Goal: Obtain resource: Obtain resource

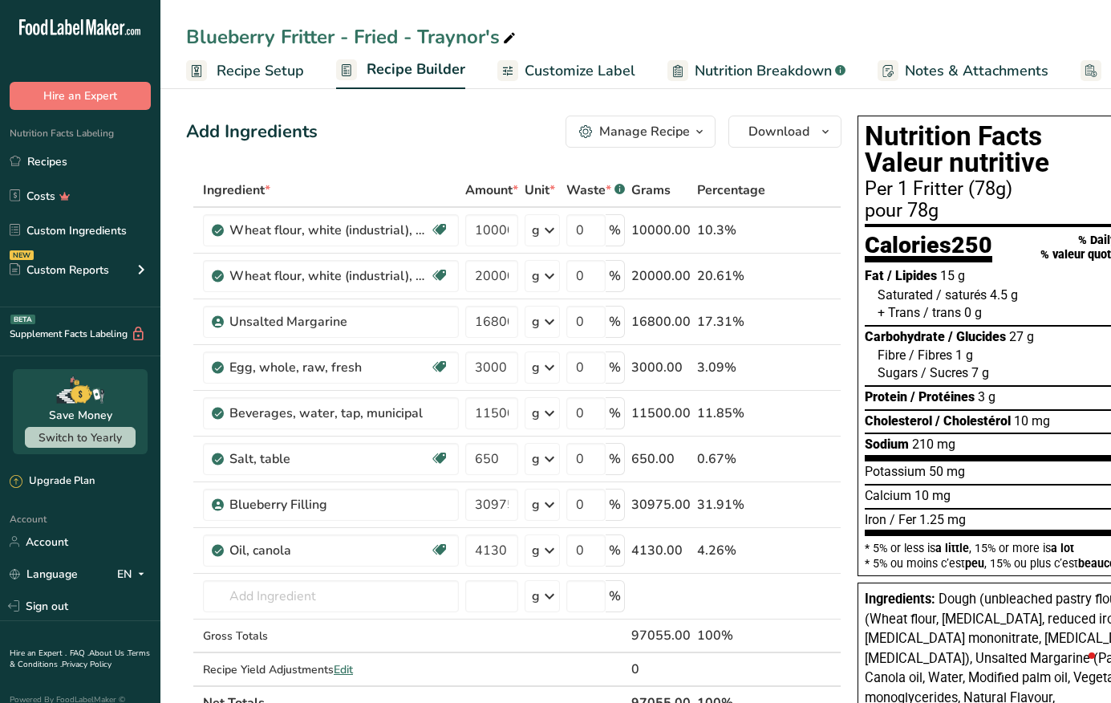
scroll to position [172, 0]
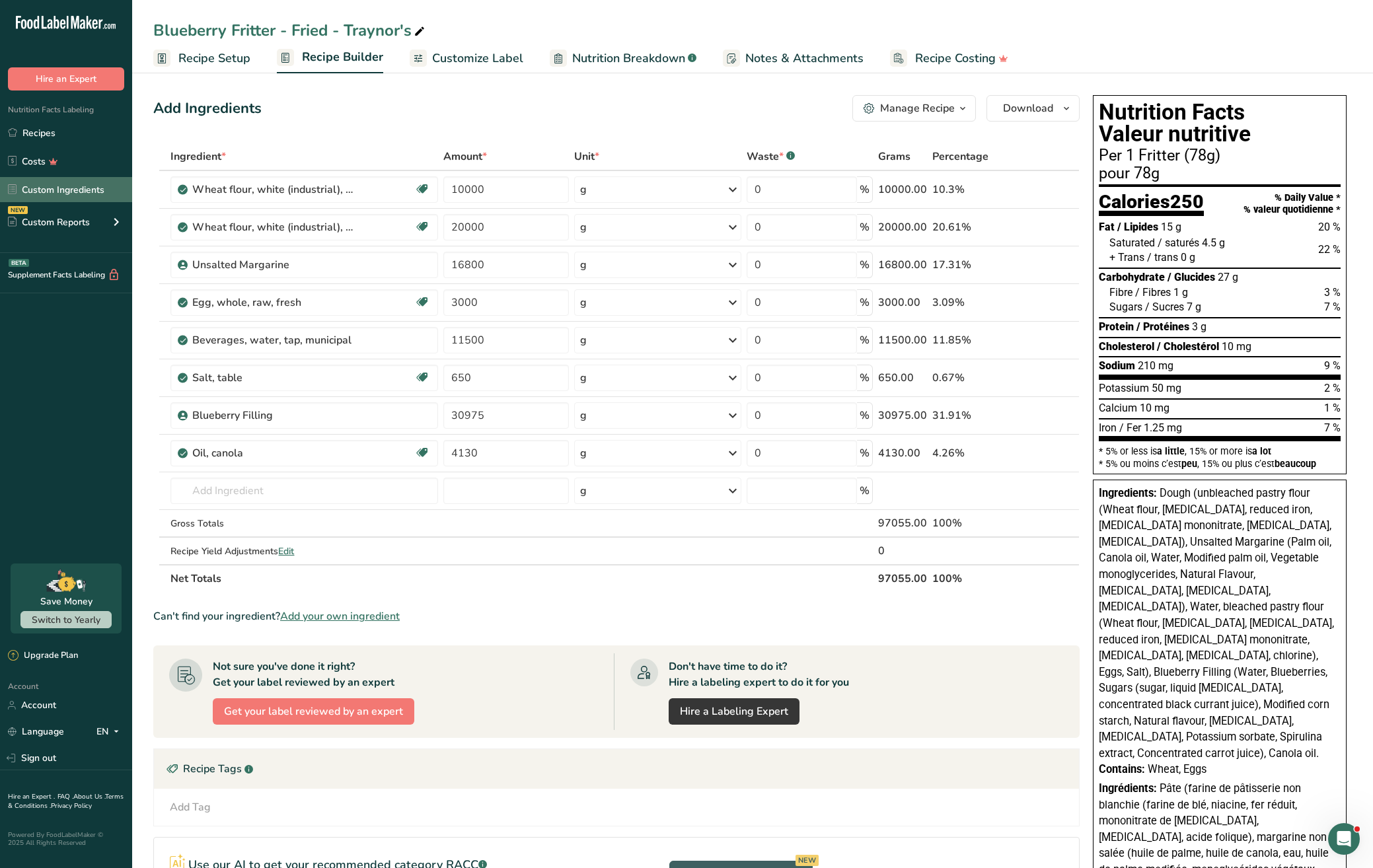
click at [572, 510] on td "g Weight Units g kg mg See more Volume Units l Volume units require a density c…" at bounding box center [657, 492] width 172 height 38
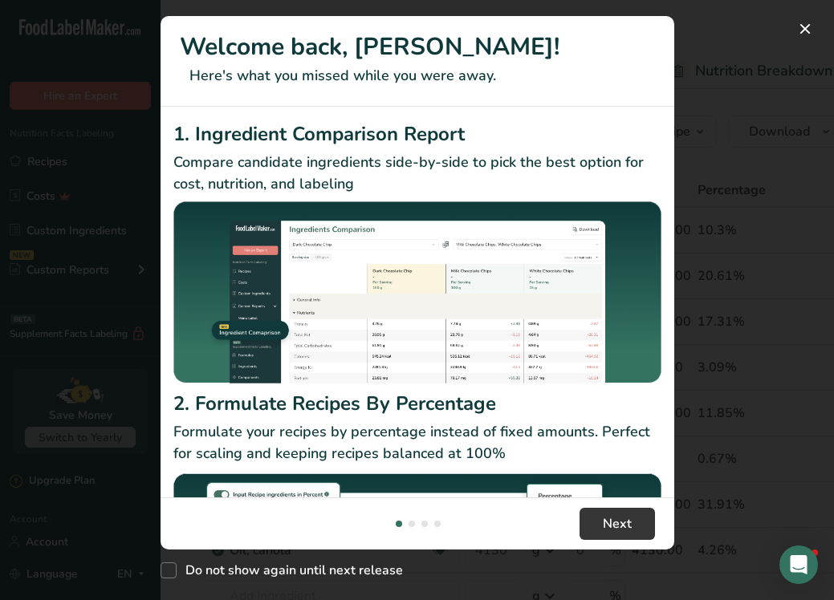
click at [805, 35] on button "New Features" at bounding box center [805, 29] width 26 height 26
click at [801, 33] on button "New Features" at bounding box center [805, 29] width 26 height 26
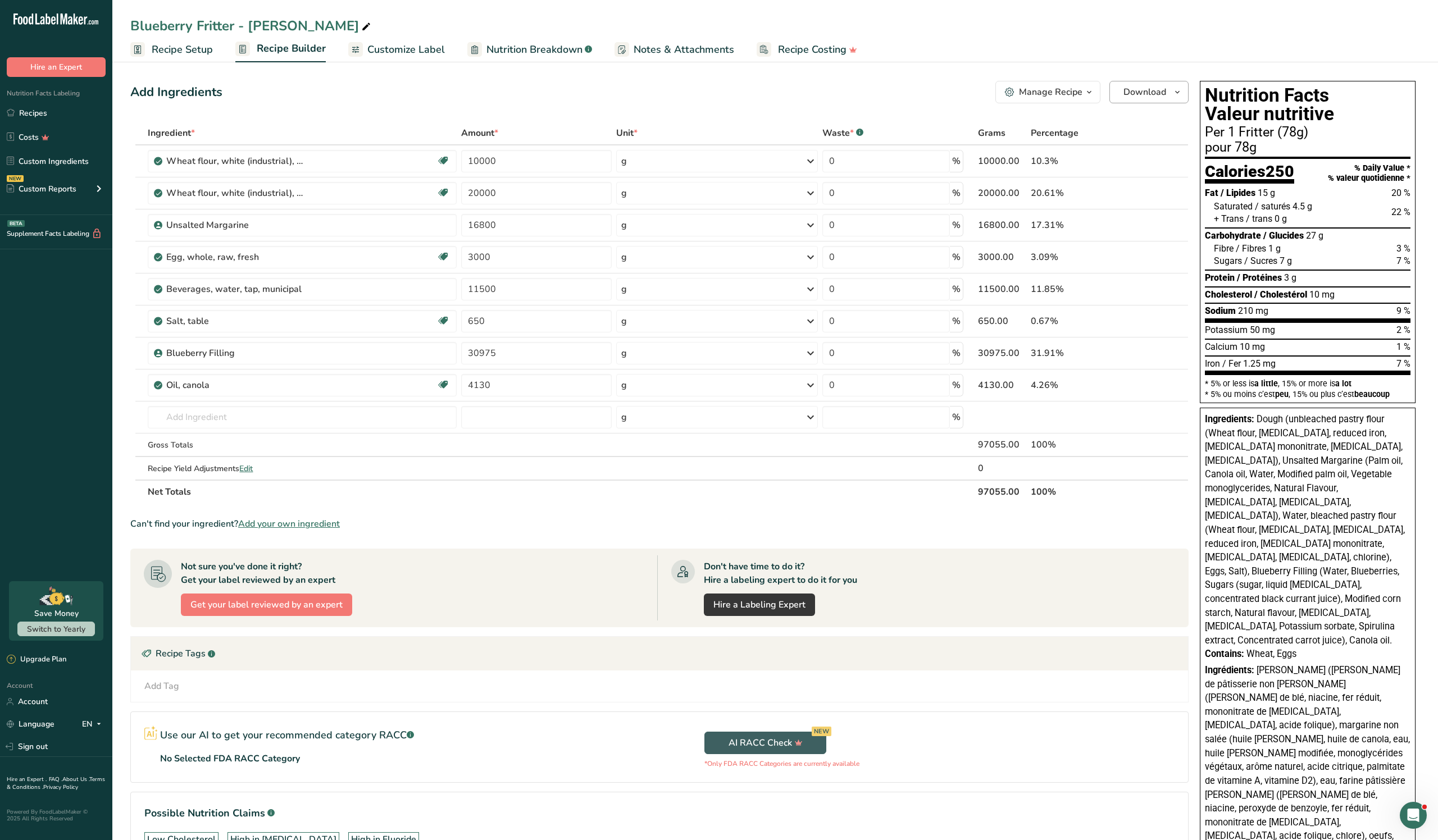
click at [583, 99] on span "Download" at bounding box center [1144, 92] width 43 height 13
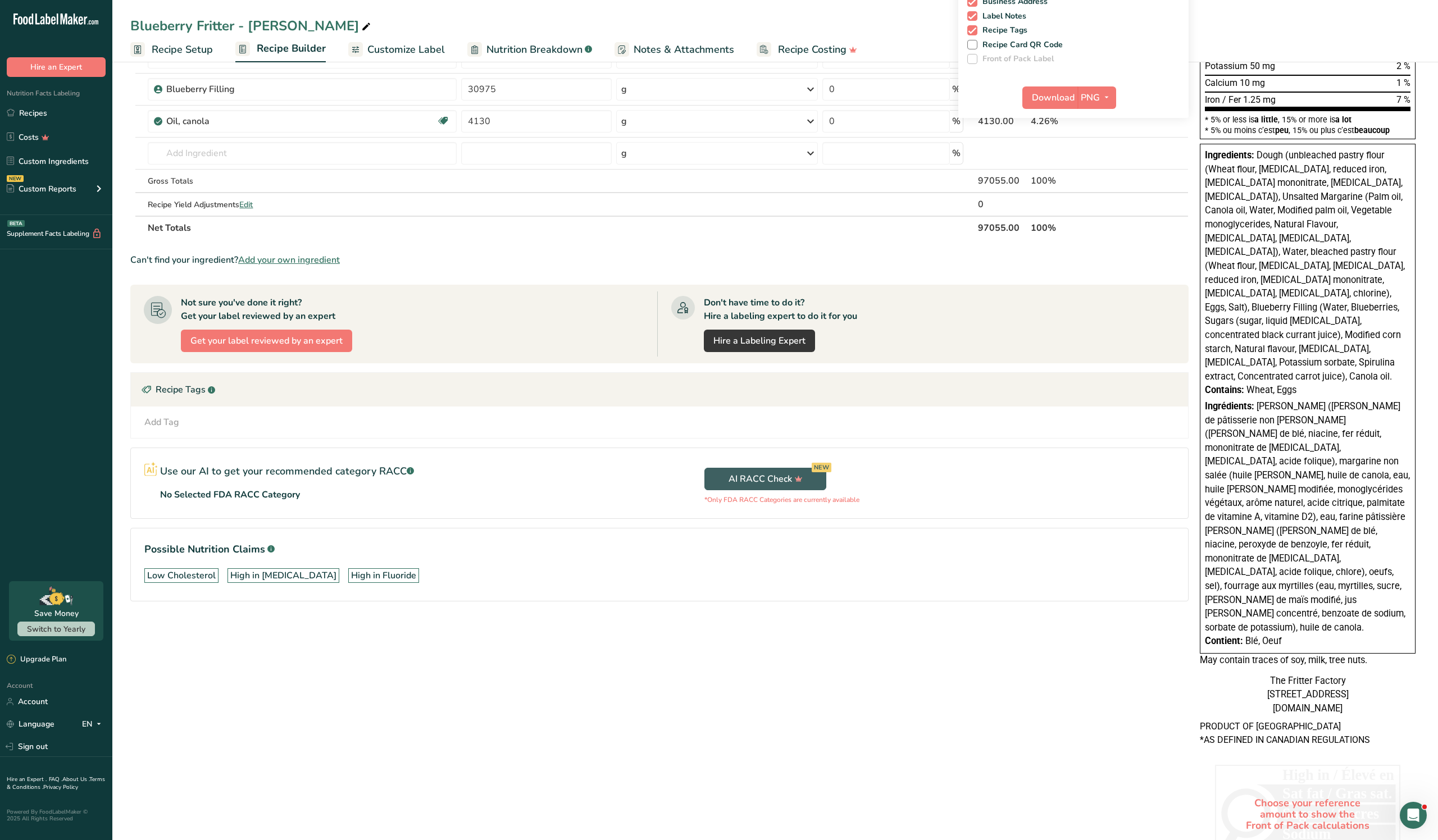
scroll to position [273, 0]
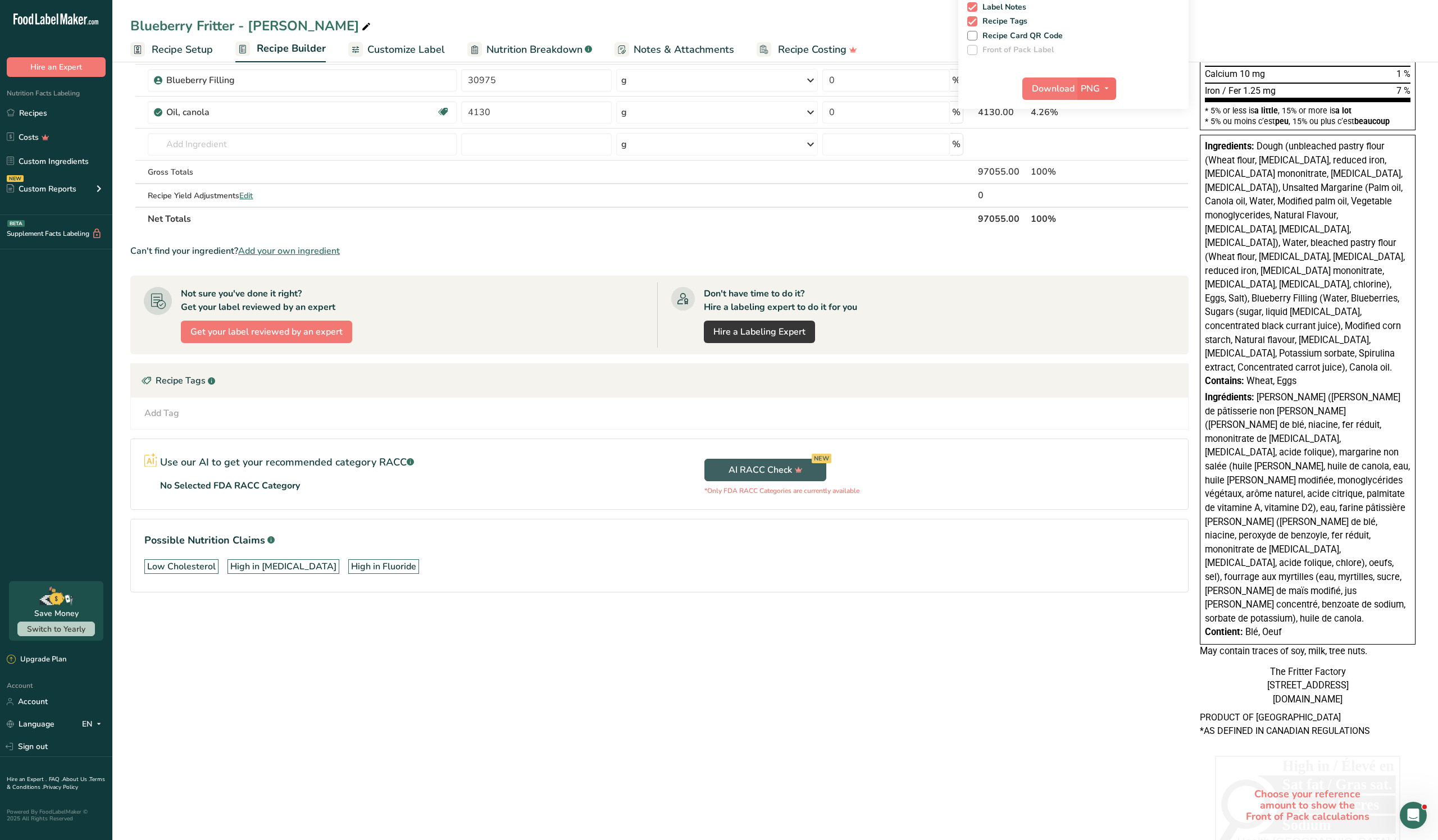
click at [583, 95] on span "PNG" at bounding box center [1089, 88] width 19 height 13
click at [583, 95] on span "Download" at bounding box center [1053, 88] width 43 height 13
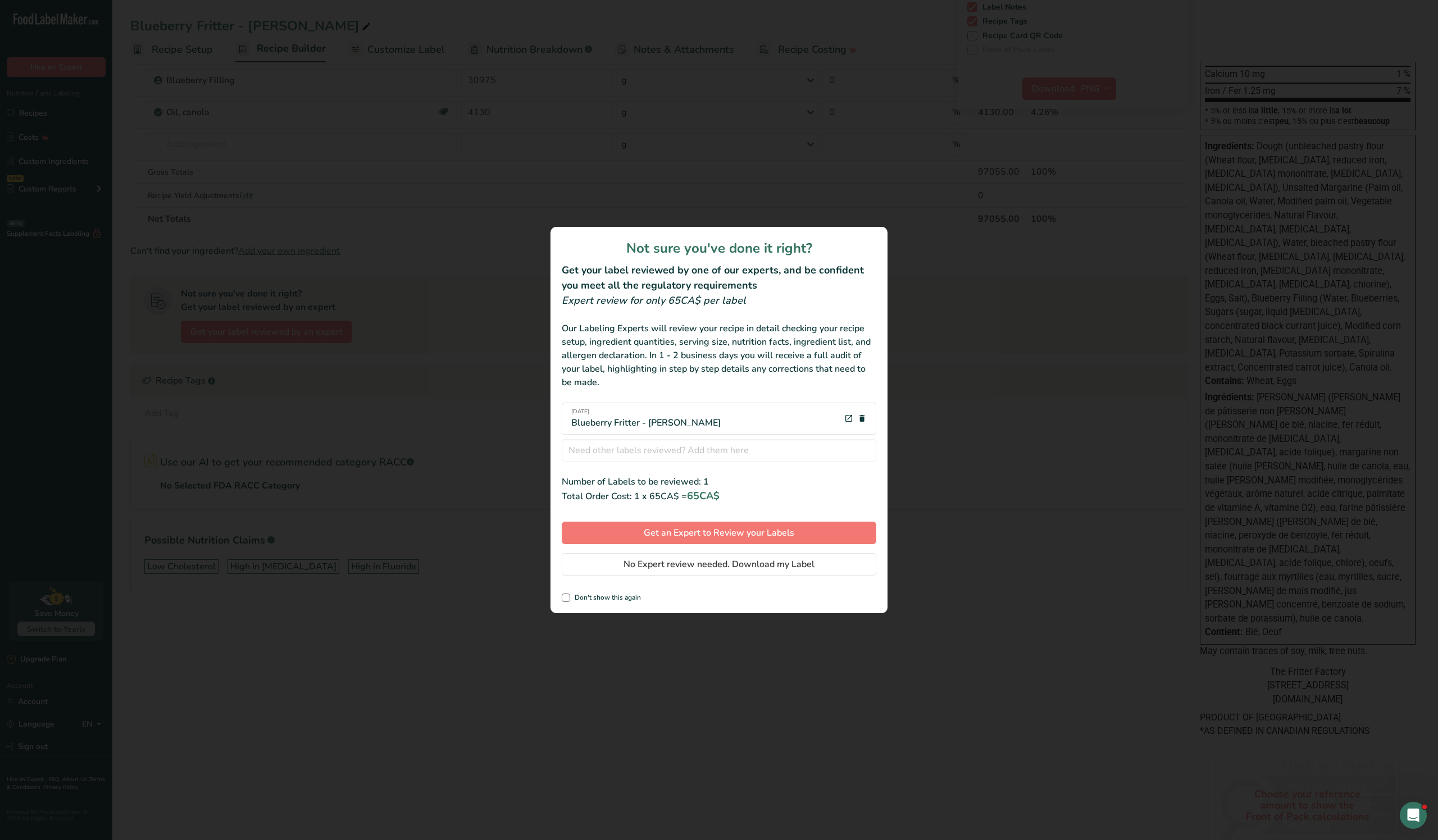
click at [583, 267] on div "review labels modal" at bounding box center [719, 420] width 1438 height 840
click at [583, 419] on div "review labels modal" at bounding box center [719, 420] width 1438 height 840
click at [583, 419] on icon "Open Intercom Messenger" at bounding box center [1411, 814] width 18 height 18
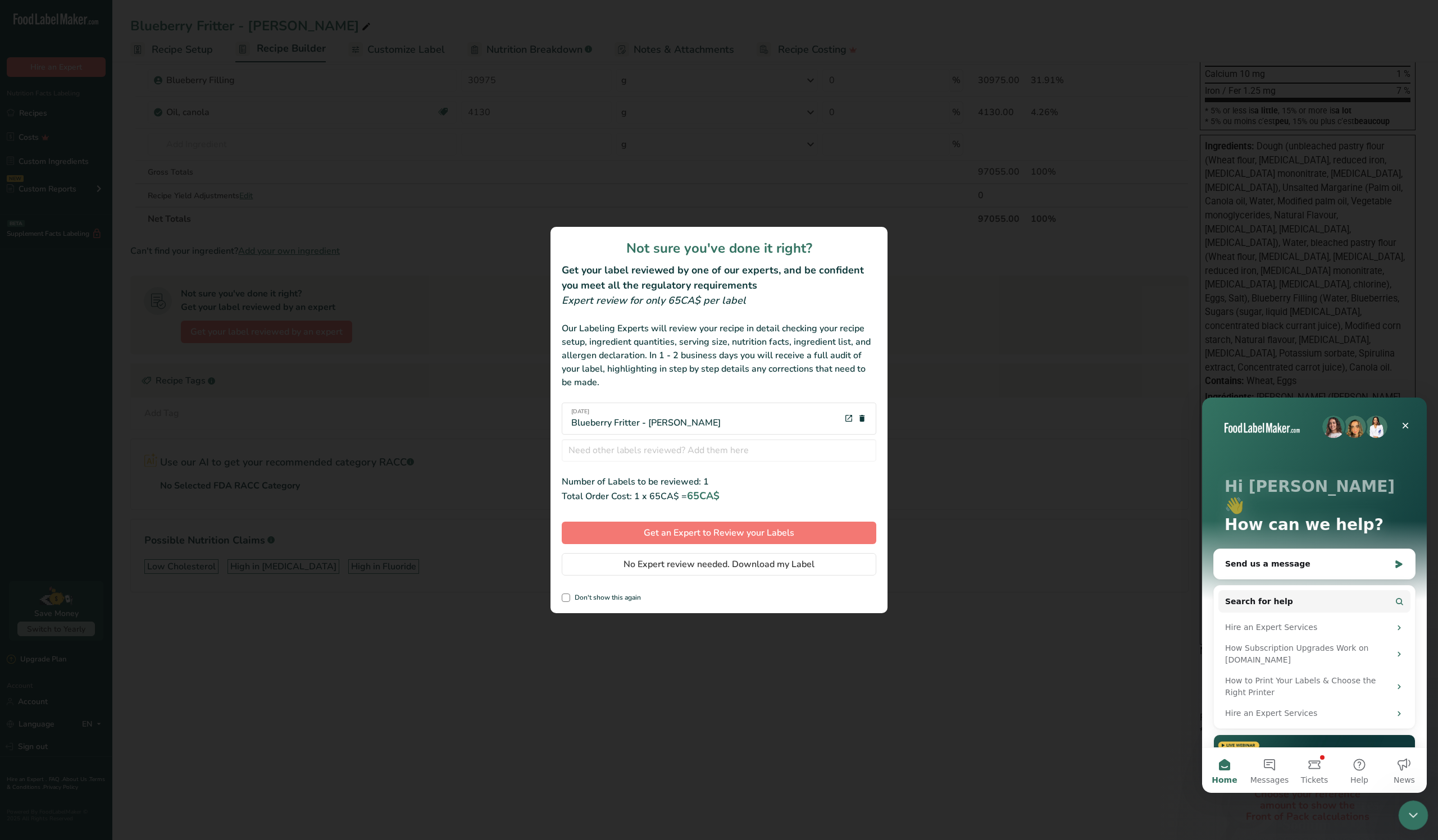
scroll to position [0, 0]
click at [583, 284] on div "review labels modal" at bounding box center [719, 420] width 1438 height 840
click at [583, 419] on icon "Close" at bounding box center [1405, 426] width 6 height 6
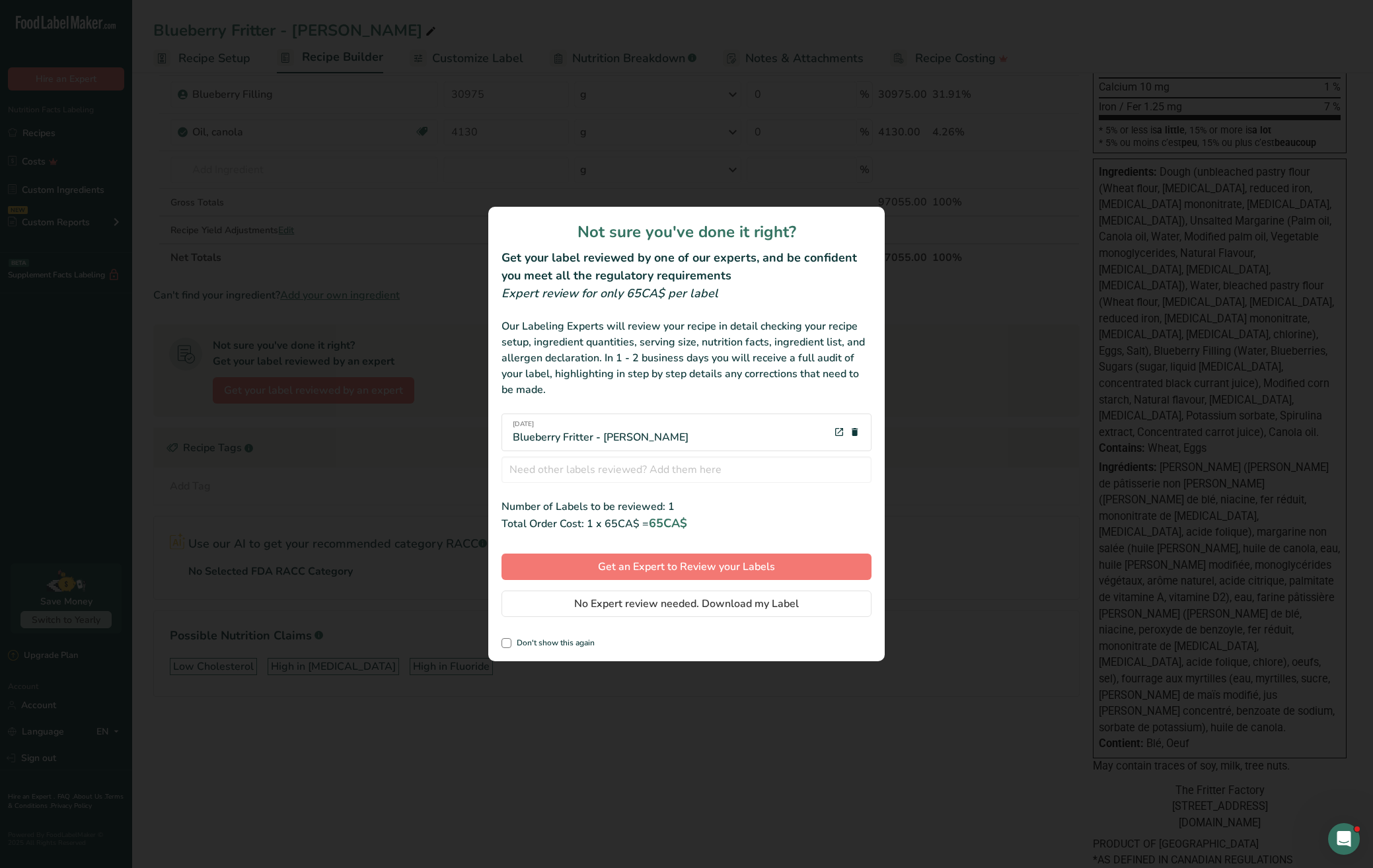
click at [400, 408] on div "review labels modal" at bounding box center [686, 434] width 1373 height 868
click at [686, 424] on icon "review labels modal" at bounding box center [855, 432] width 11 height 16
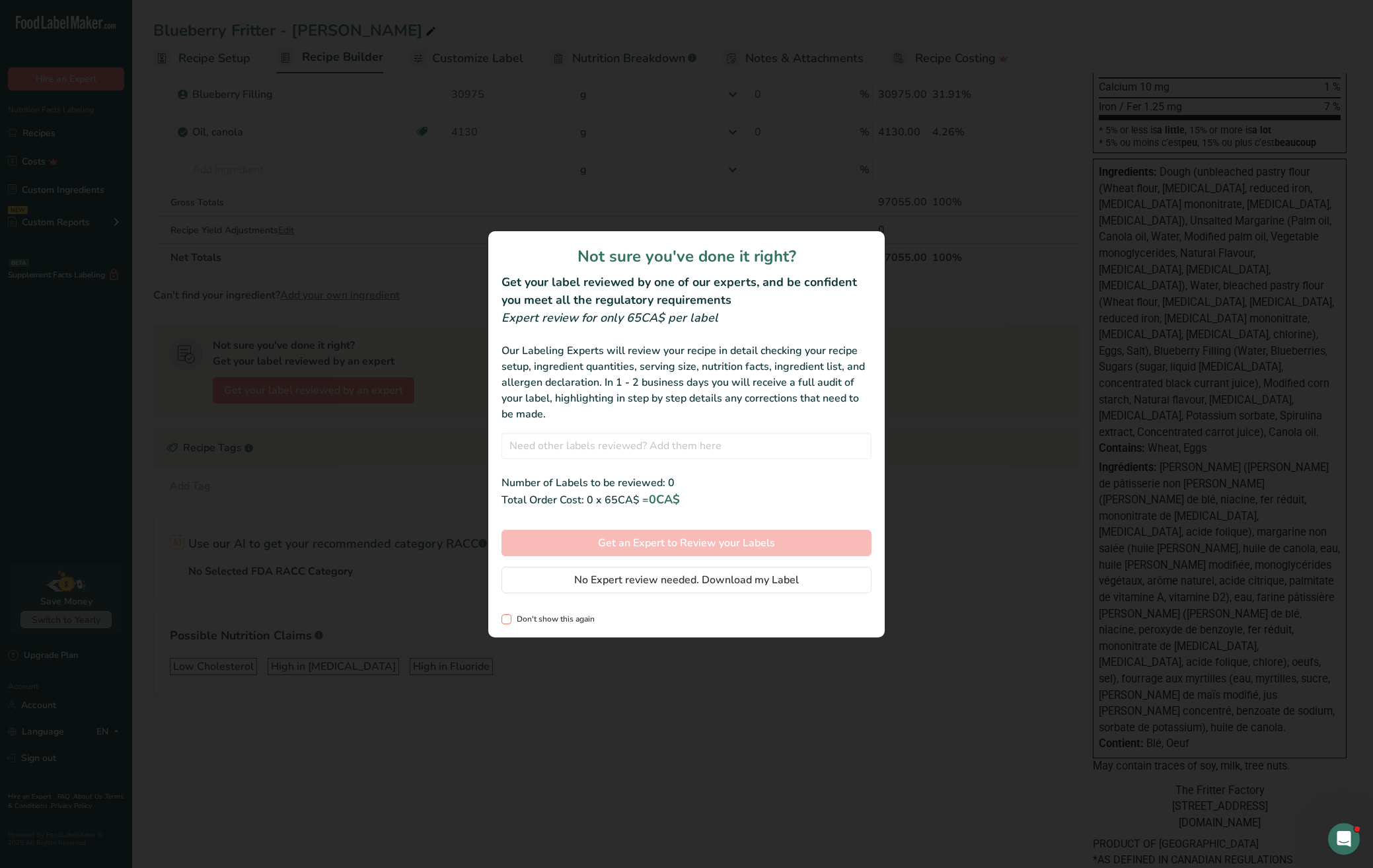
click at [555, 493] on span "Don't show this again" at bounding box center [553, 619] width 83 height 10
click at [510, 493] on input "Don't show this again" at bounding box center [506, 619] width 8 height 8
checkbox input "true"
click at [686, 493] on div "review labels modal" at bounding box center [686, 434] width 1373 height 868
click at [641, 411] on div "Our Labeling Experts will review your recipe in detail checking your recipe set…" at bounding box center [686, 382] width 370 height 79
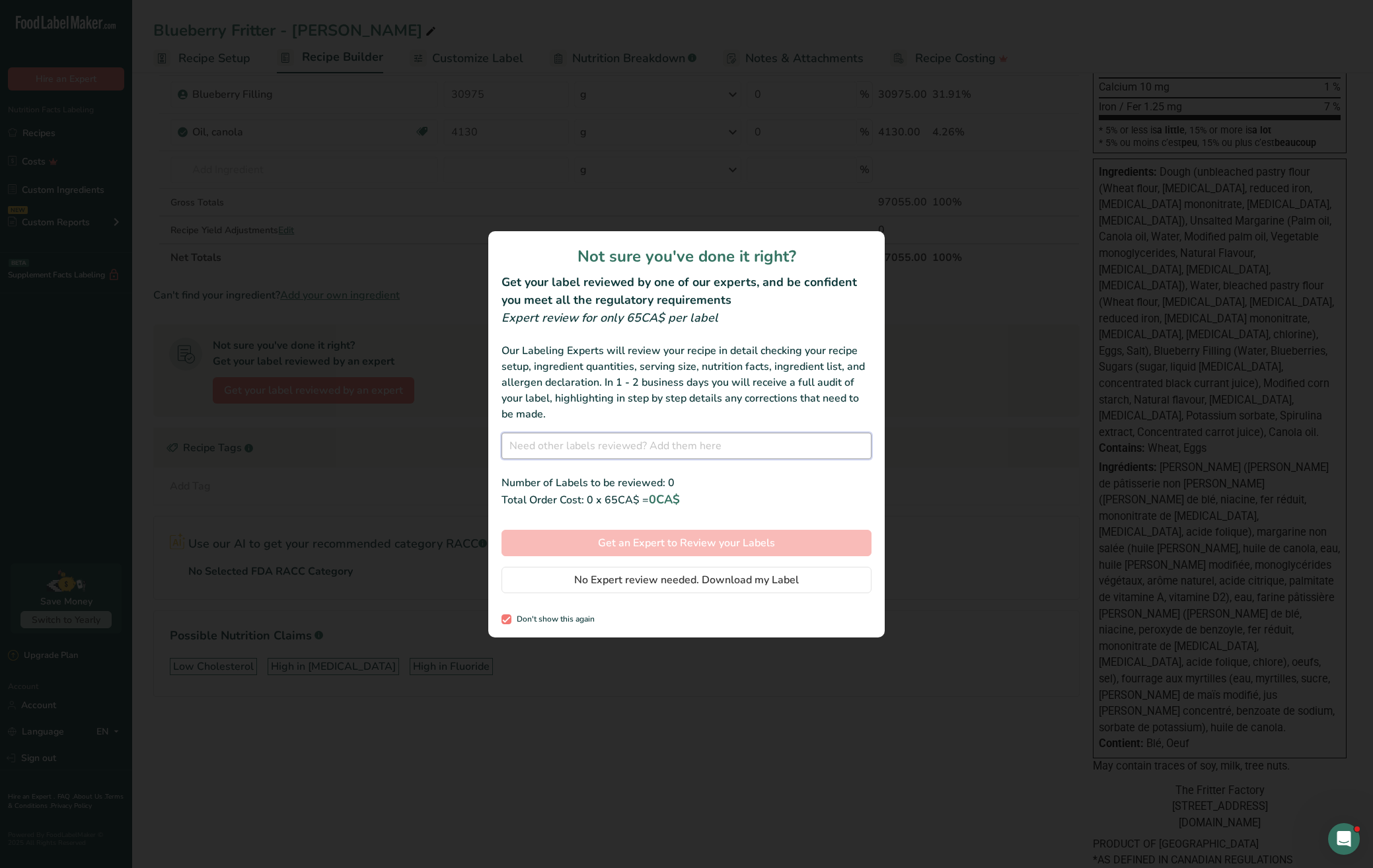
click at [640, 436] on input "review labels modal" at bounding box center [686, 446] width 370 height 26
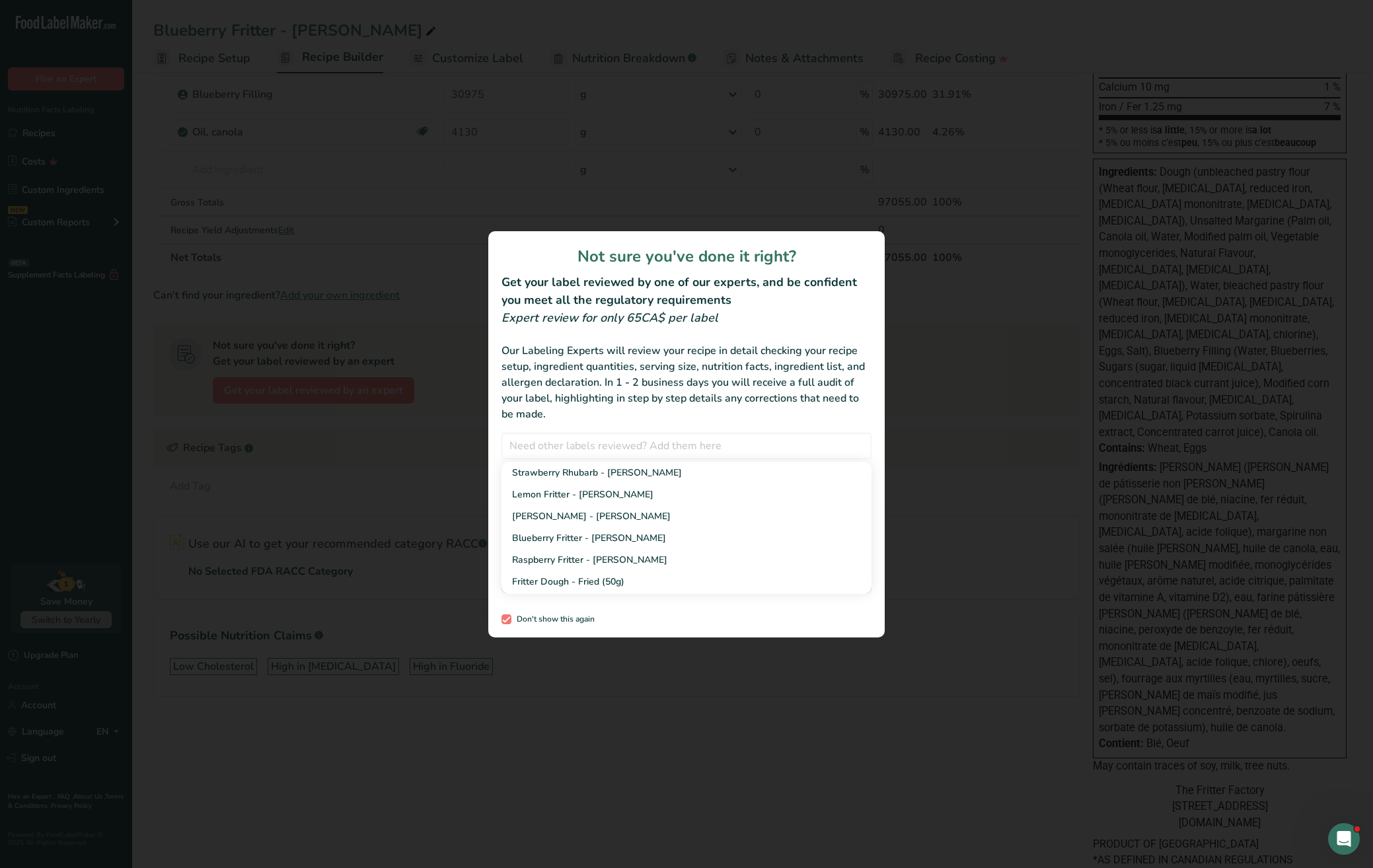
click at [376, 329] on div "review labels modal" at bounding box center [686, 434] width 1373 height 868
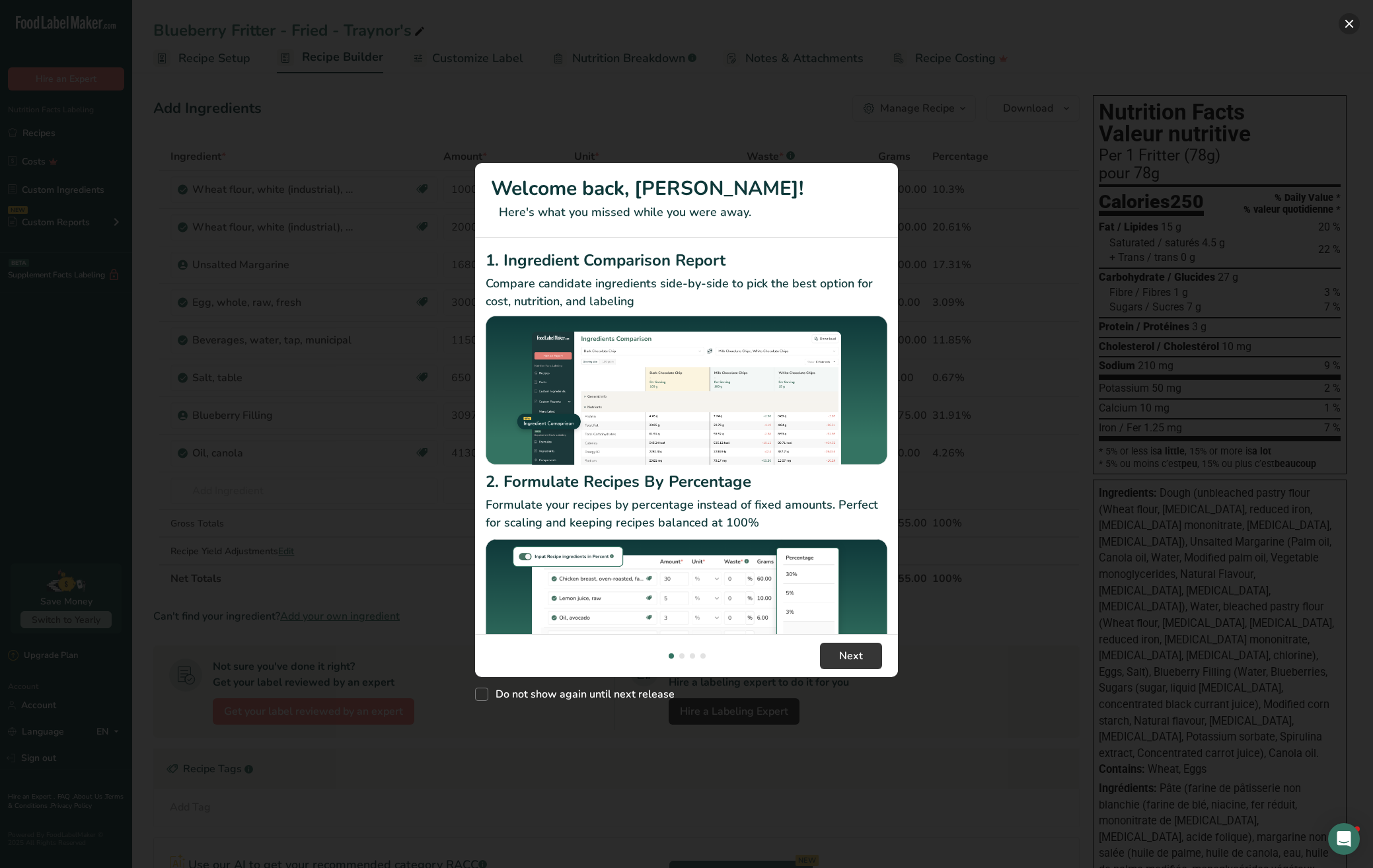
click at [1351, 32] on button "New Features" at bounding box center [1349, 24] width 21 height 21
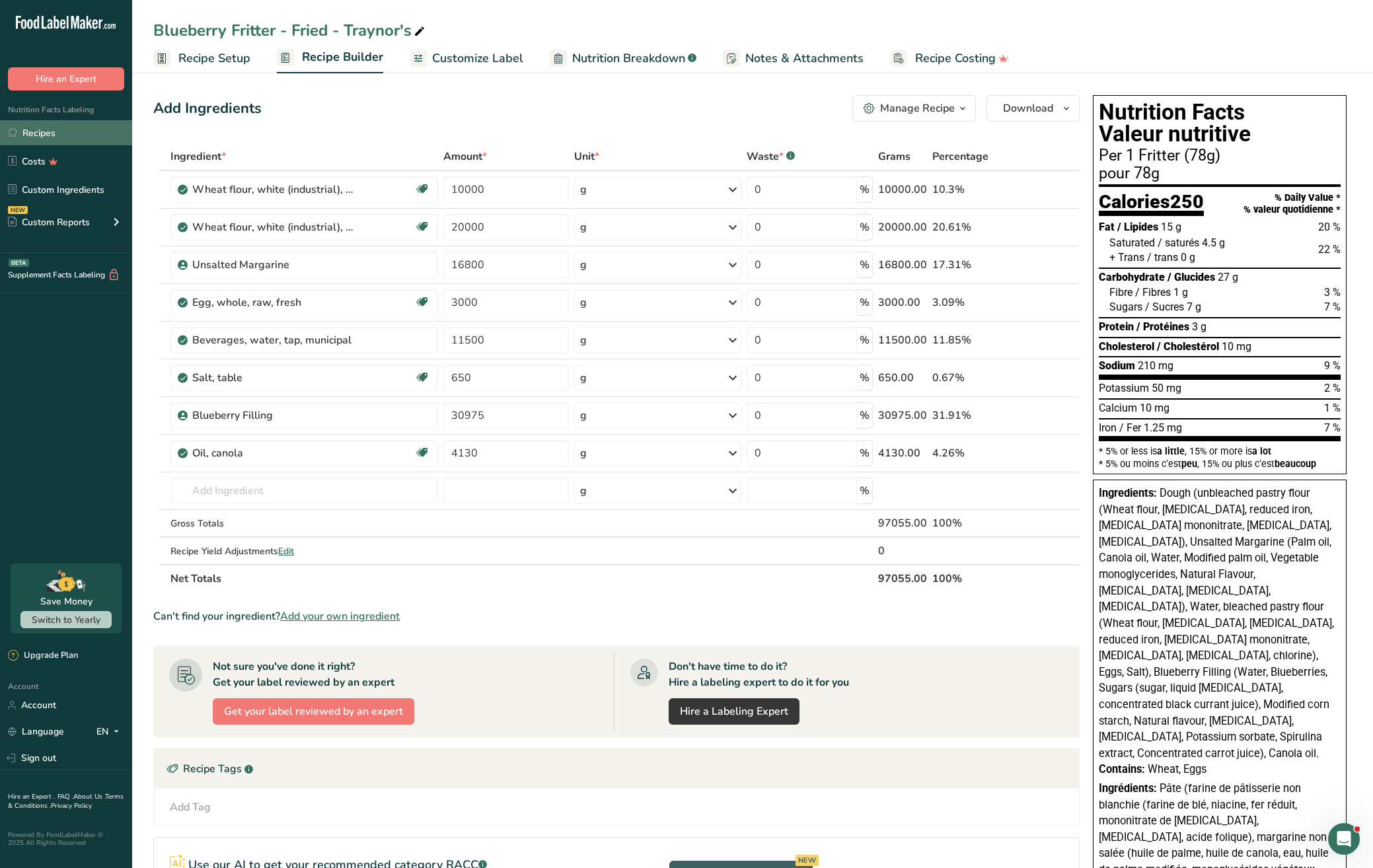
click at [39, 145] on link "Recipes" at bounding box center [66, 133] width 132 height 25
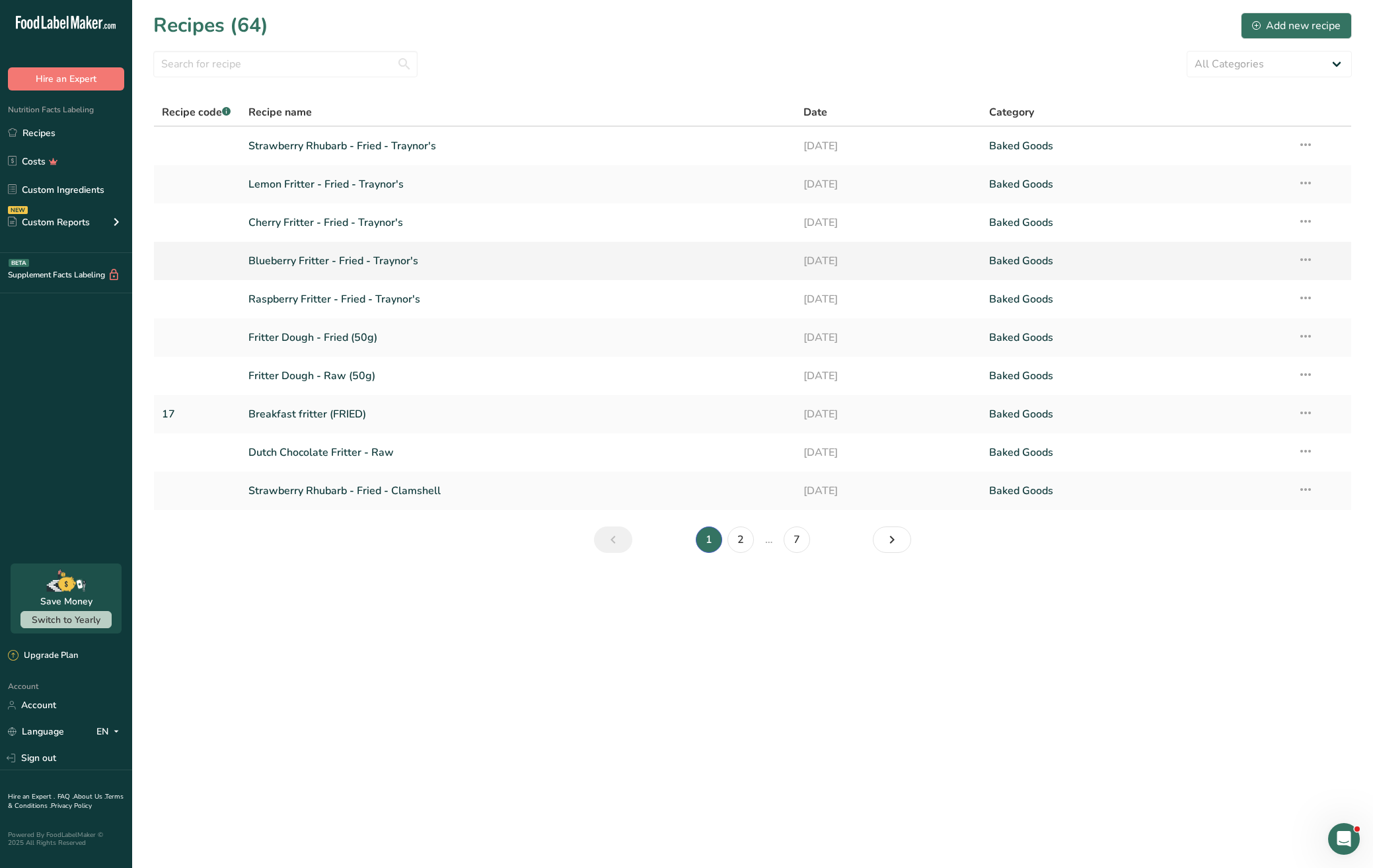
click at [396, 273] on link "Blueberry Fritter - Fried - Traynor's" at bounding box center [518, 261] width 539 height 28
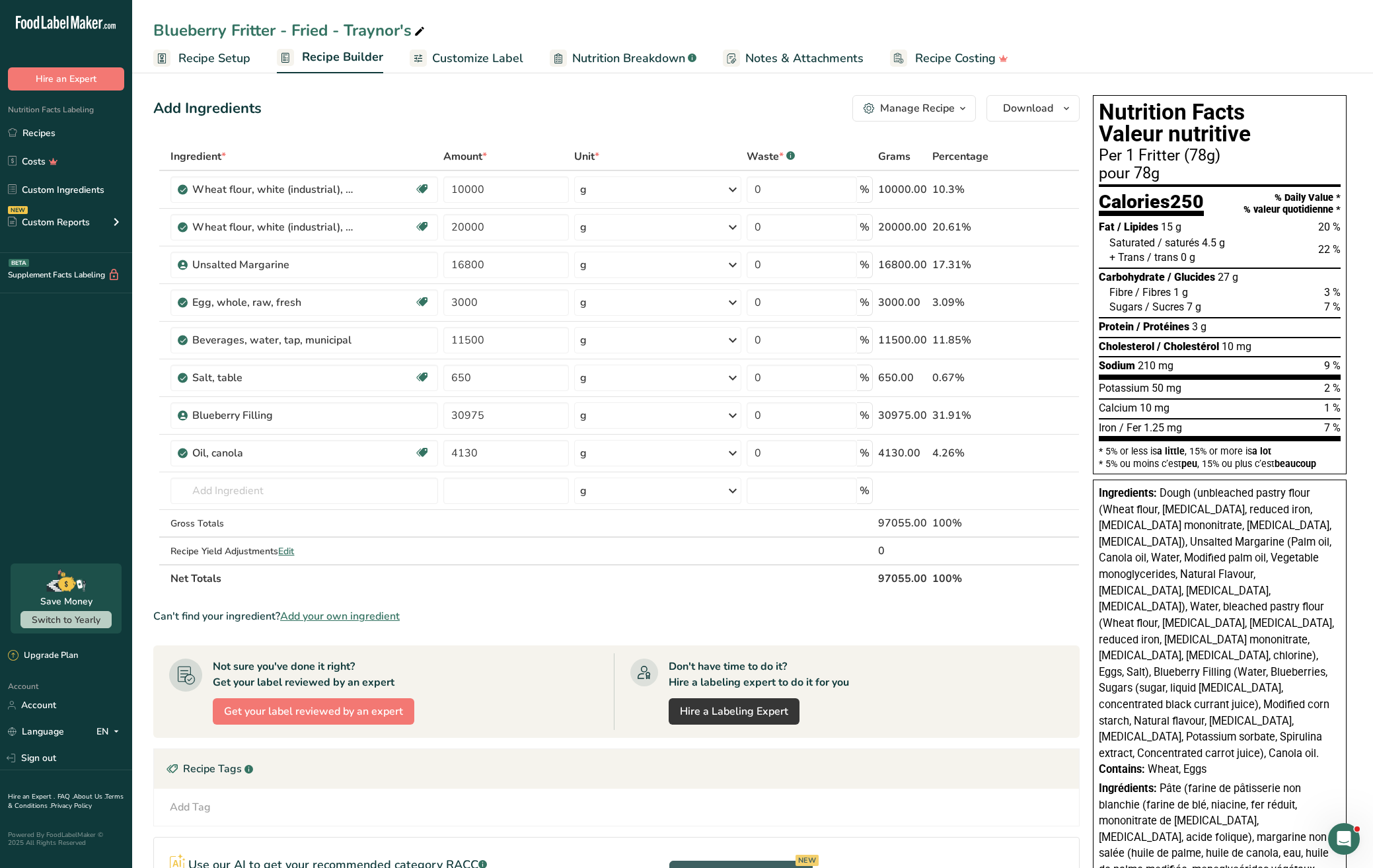
scroll to position [-4, 0]
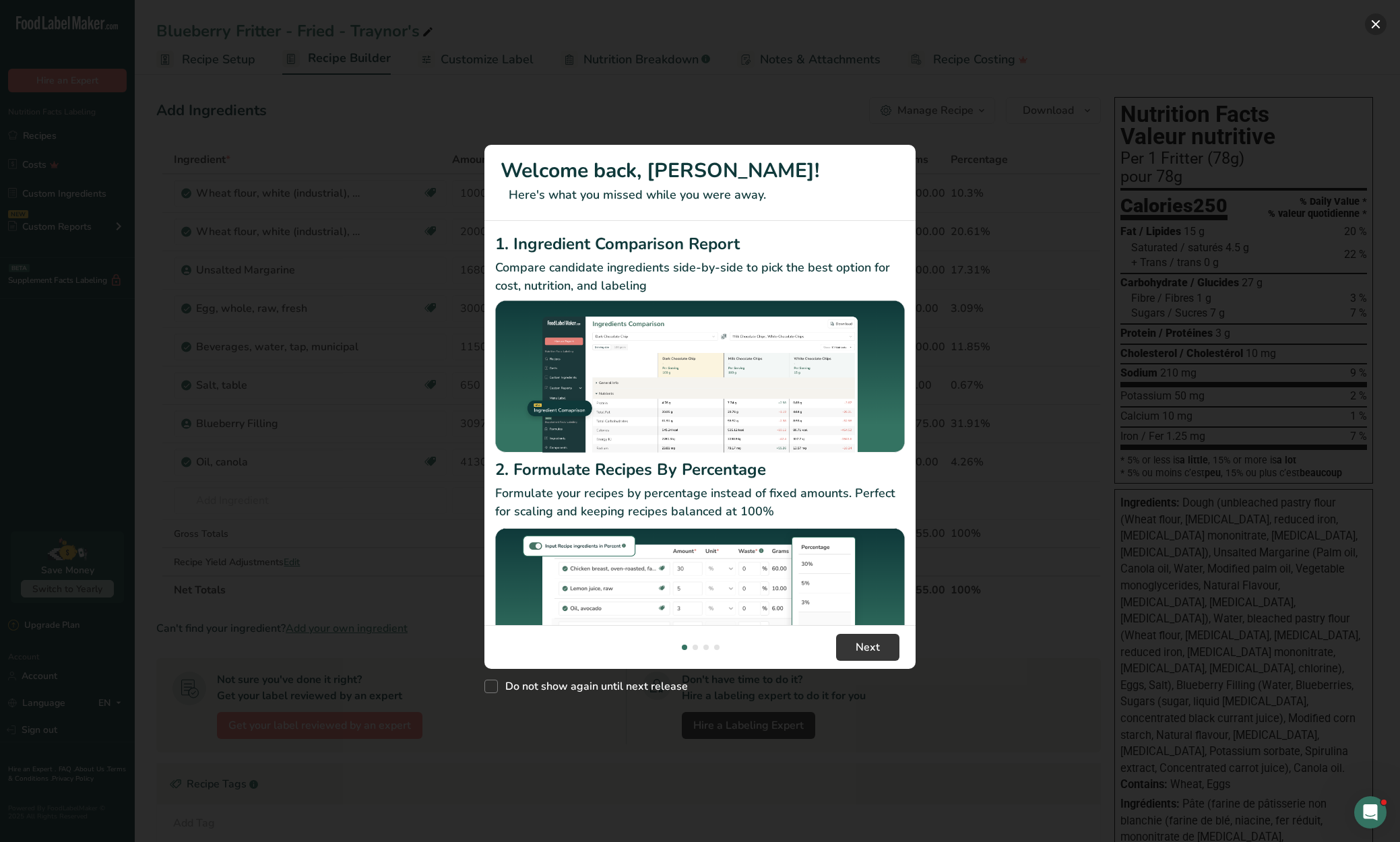
click at [1373, 23] on button "New Features" at bounding box center [1376, 24] width 22 height 22
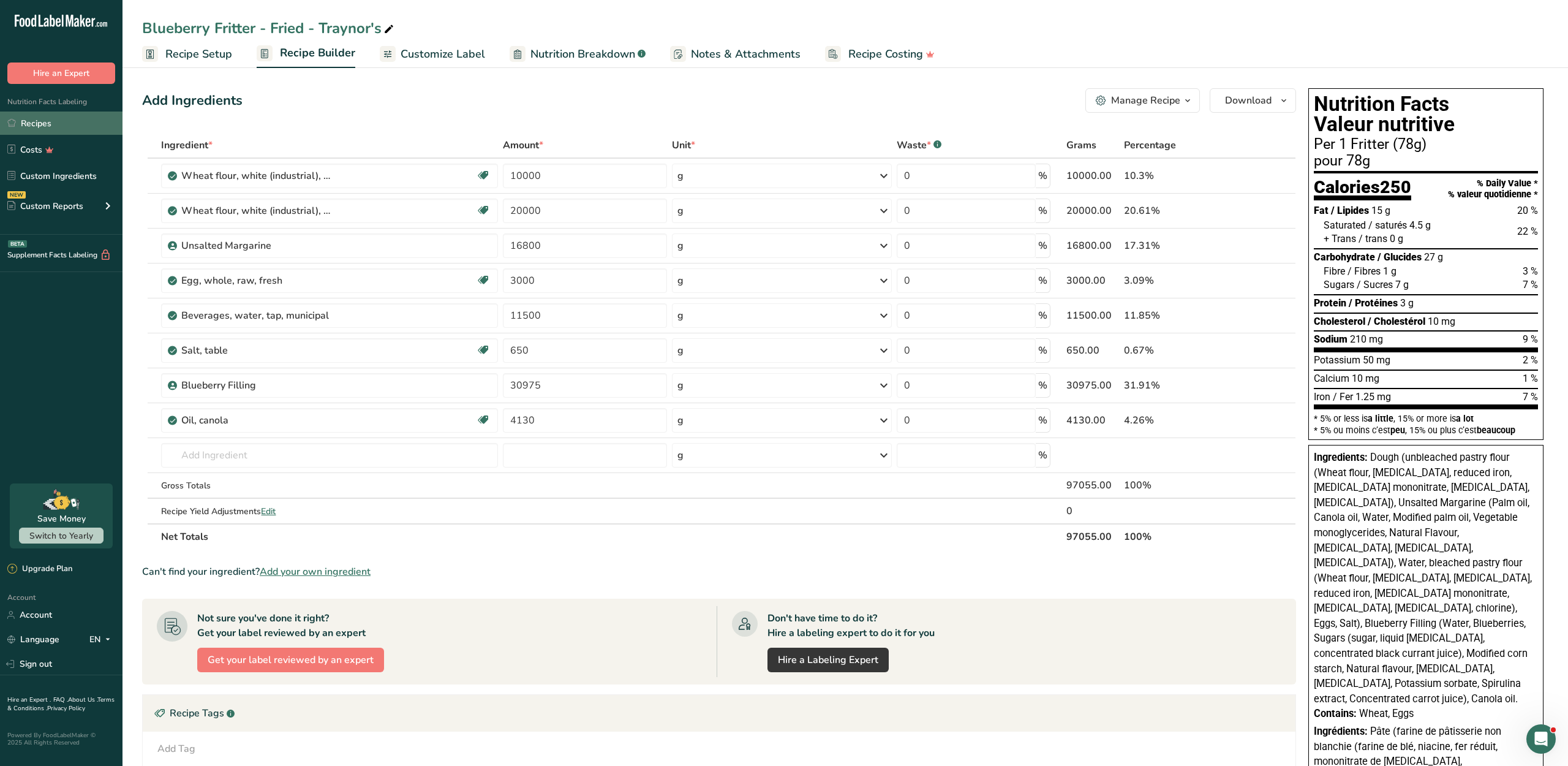
click at [49, 134] on link "Recipes" at bounding box center [61, 123] width 122 height 23
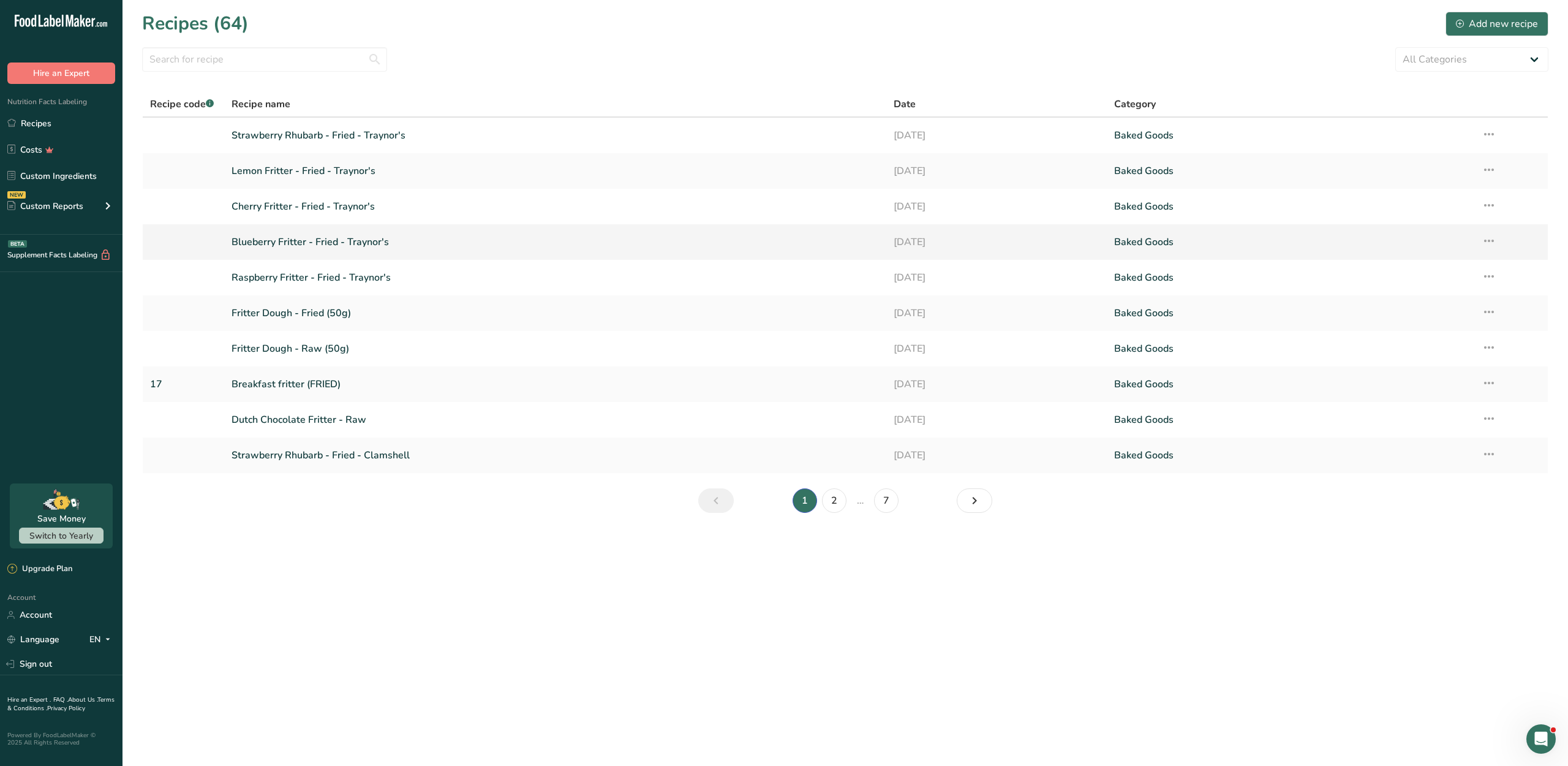
click at [339, 255] on link "Blueberry Fritter - Fried - Traynor's" at bounding box center [554, 242] width 647 height 26
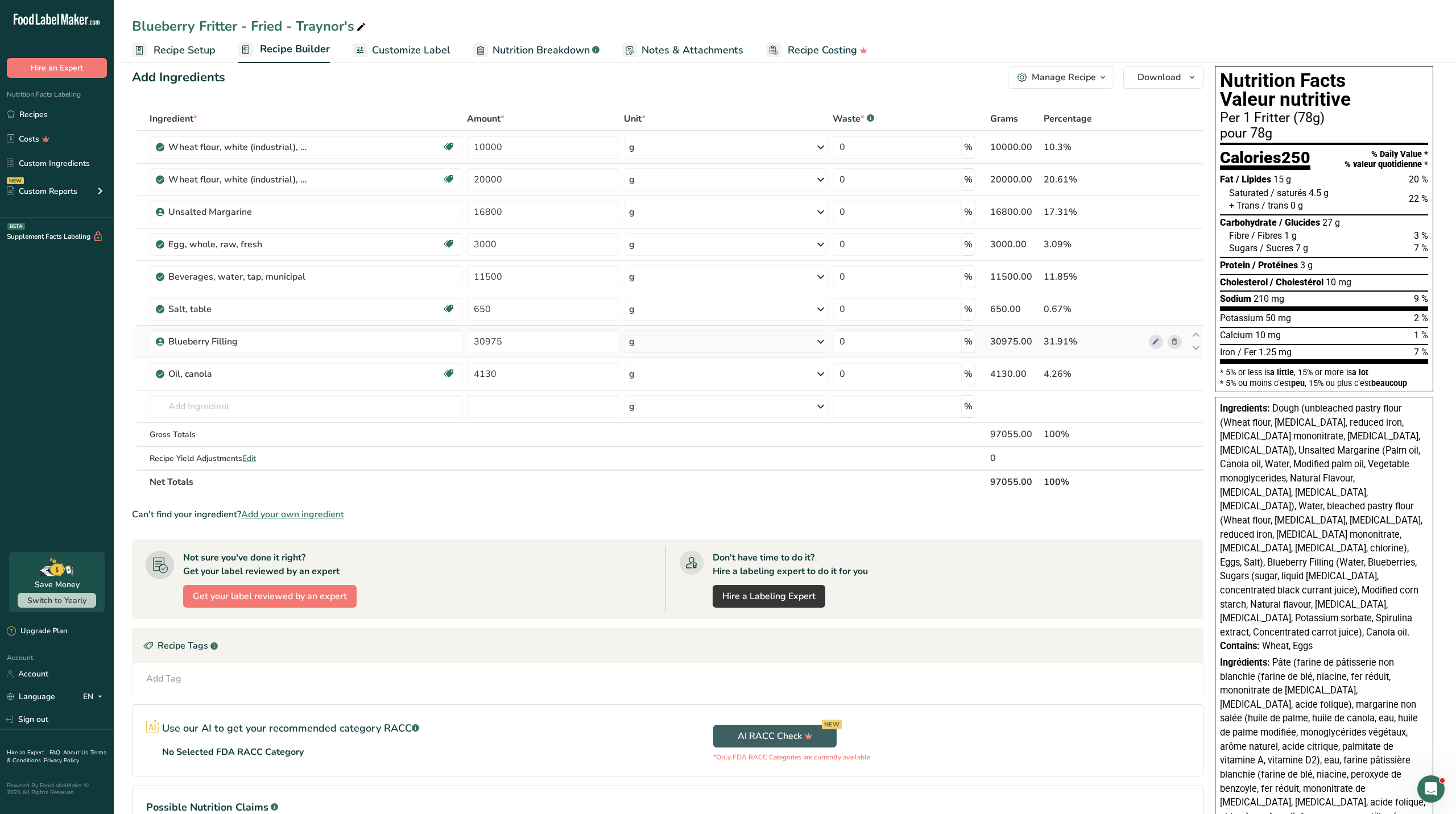
scroll to position [16, 0]
click at [408, 47] on span "Customize Label" at bounding box center [411, 50] width 79 height 16
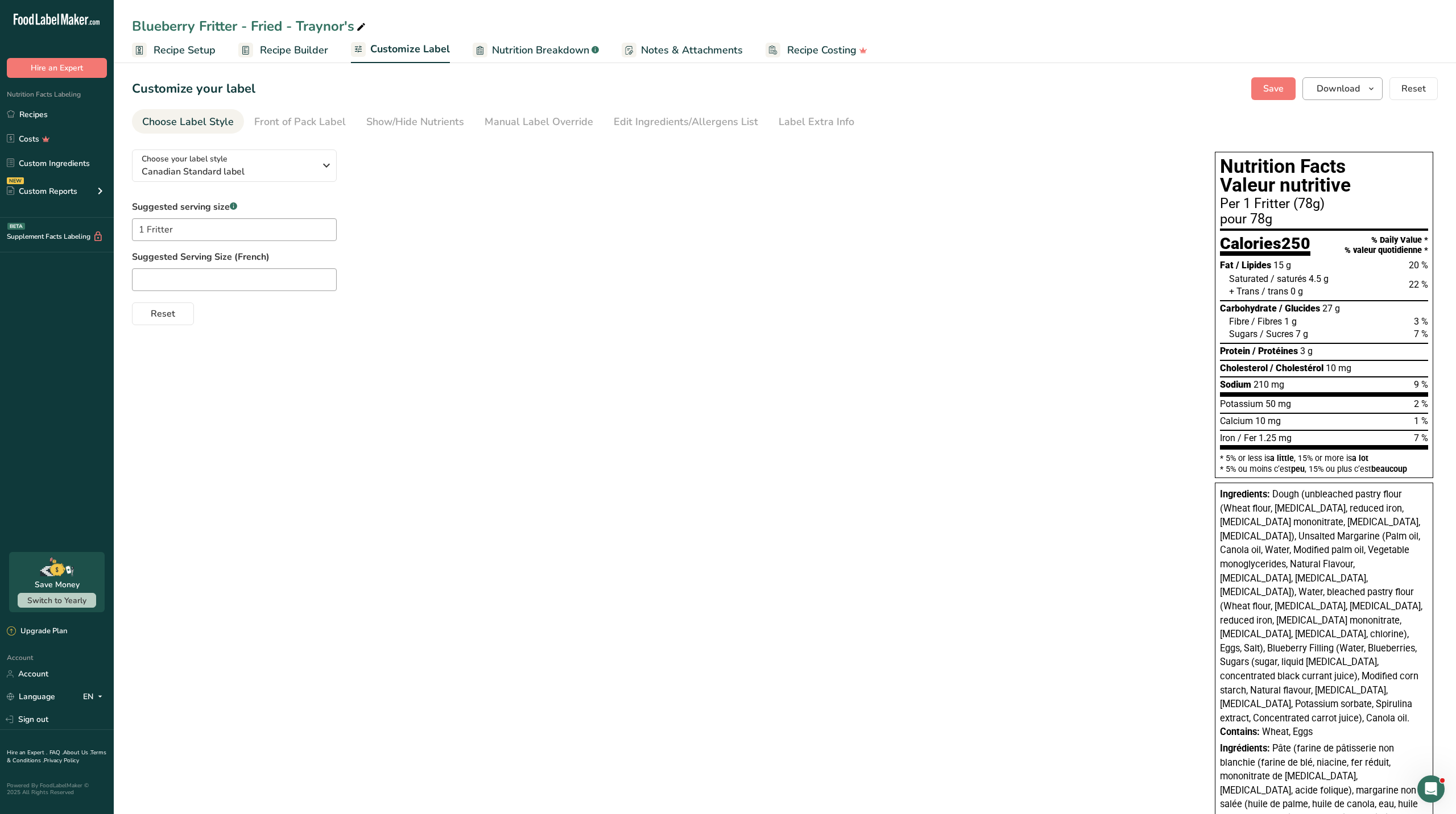
click at [1181, 96] on span "Download" at bounding box center [1338, 89] width 43 height 13
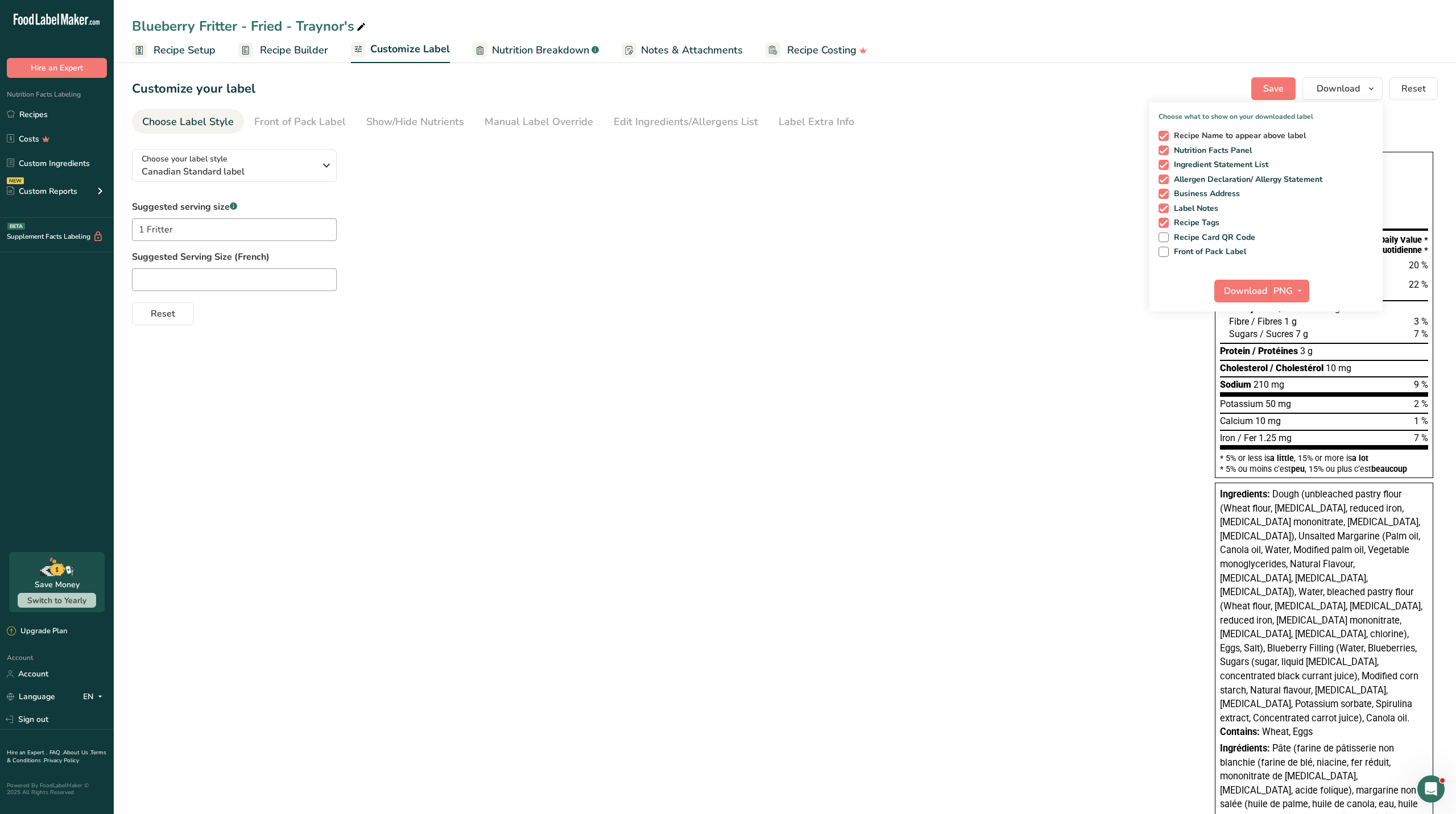
click at [1169, 141] on span "Recipe Name to appear above label" at bounding box center [1238, 136] width 138 height 10
click at [1165, 140] on input "Recipe Name to appear above label" at bounding box center [1162, 135] width 7 height 7
checkbox input "false"
click at [1160, 170] on span at bounding box center [1163, 164] width 10 height 10
click at [1160, 168] on input "Ingredient Statement List" at bounding box center [1162, 164] width 7 height 7
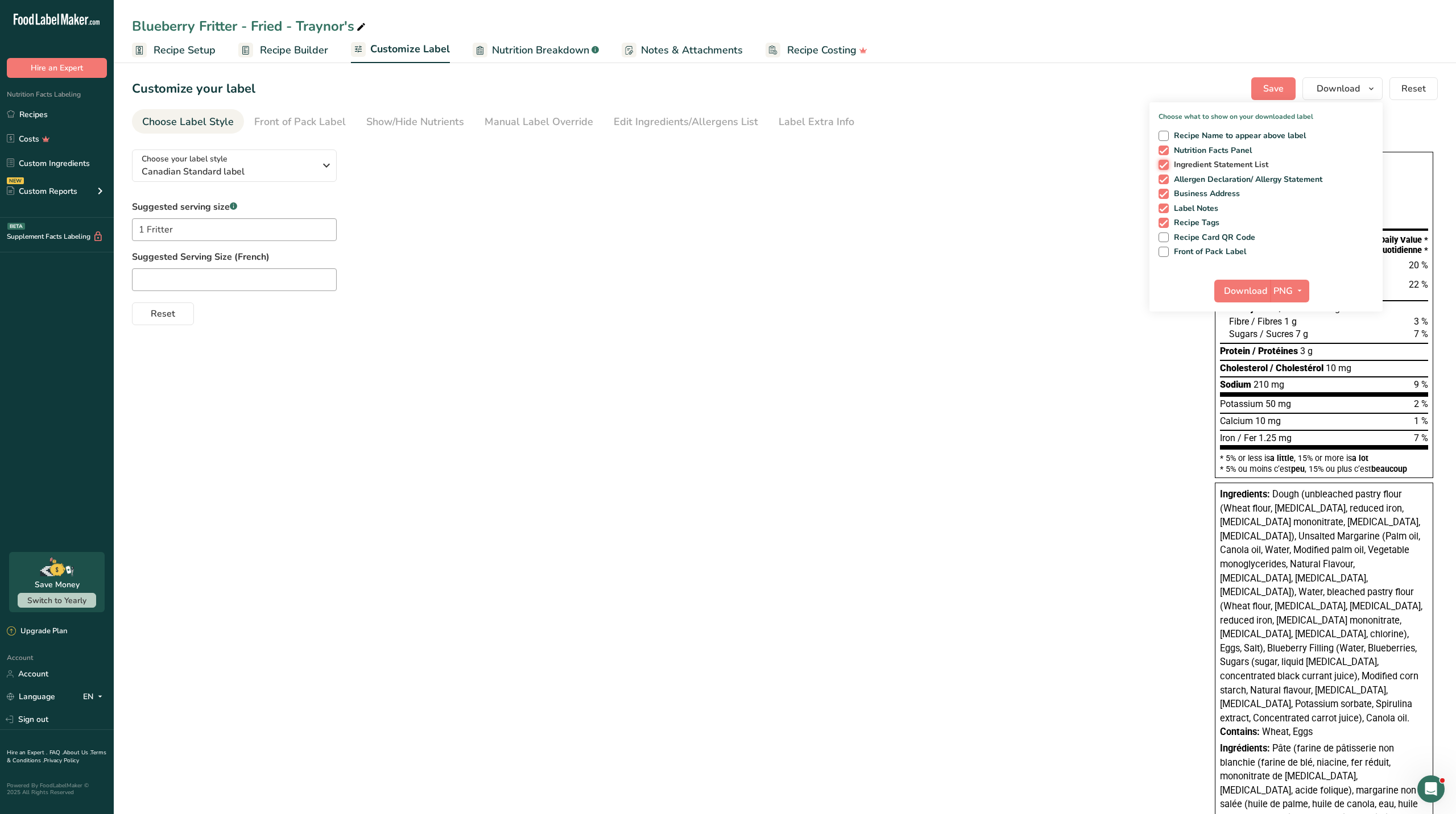
checkbox input "false"
click at [1158, 185] on span at bounding box center [1163, 179] width 10 height 10
click at [1158, 183] on input "Allergen Declaration/ Allergy Statement" at bounding box center [1162, 179] width 7 height 7
checkbox input "false"
click at [1158, 199] on span at bounding box center [1163, 193] width 10 height 10
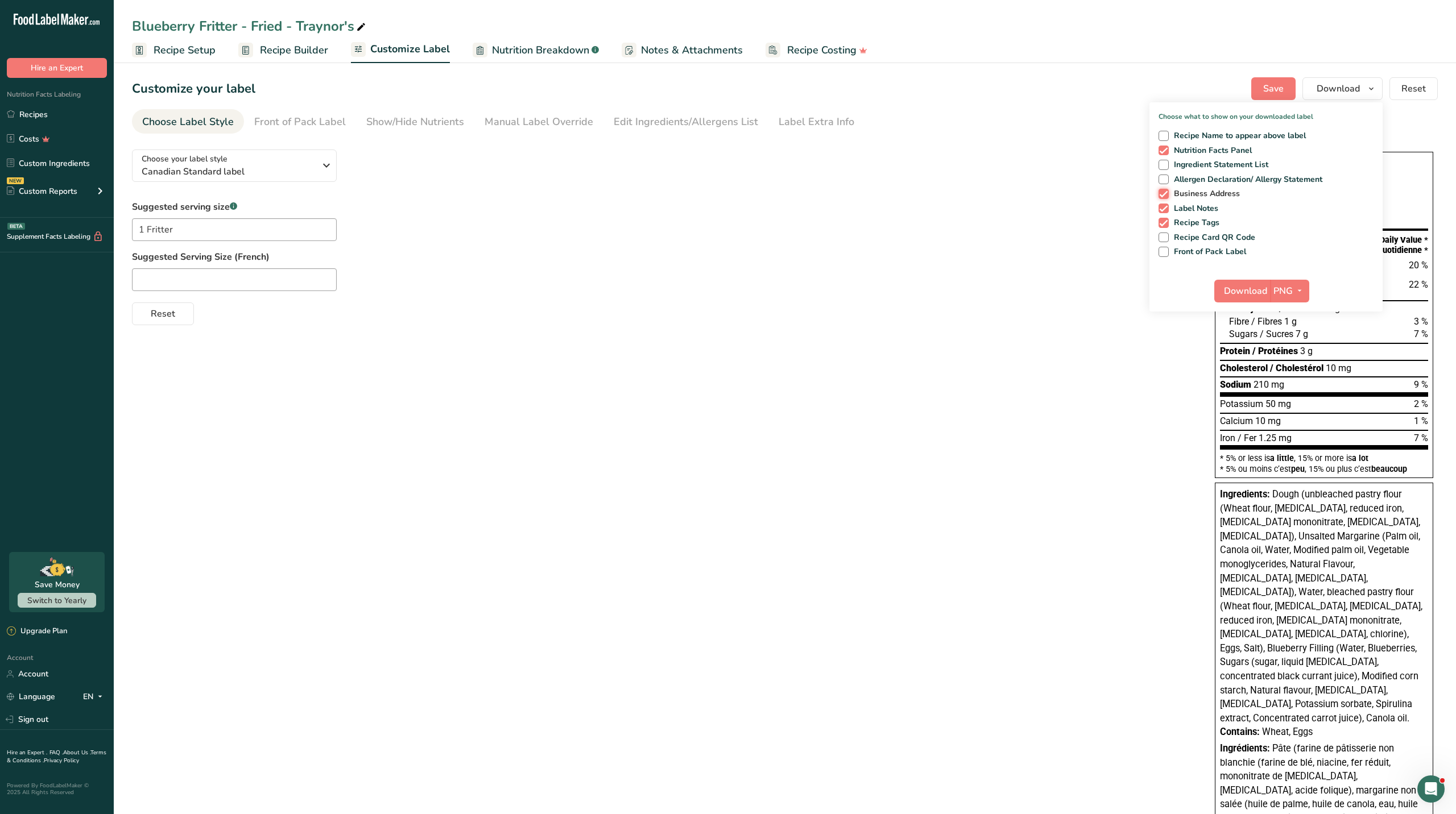
click at [1158, 197] on input "Business Address" at bounding box center [1162, 193] width 7 height 7
checkbox input "false"
click at [1158, 214] on span at bounding box center [1163, 208] width 10 height 10
click at [1158, 212] on input "Label Notes" at bounding box center [1162, 208] width 7 height 7
checkbox input "false"
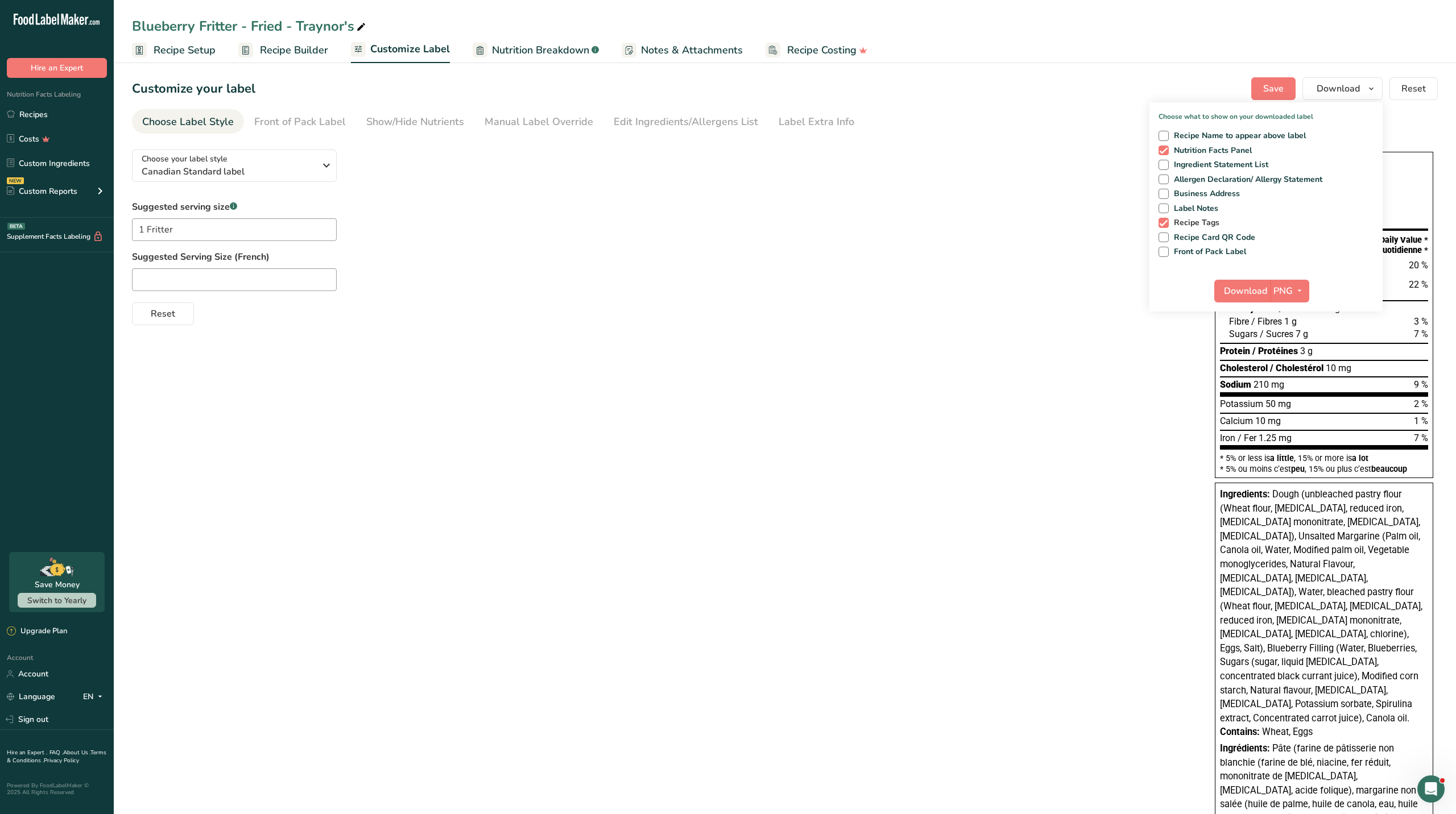
click at [1158, 228] on span at bounding box center [1163, 222] width 10 height 10
click at [1158, 226] on input "Recipe Tags" at bounding box center [1162, 222] width 7 height 7
checkbox input "false"
click at [1181, 298] on span "Download" at bounding box center [1245, 290] width 43 height 13
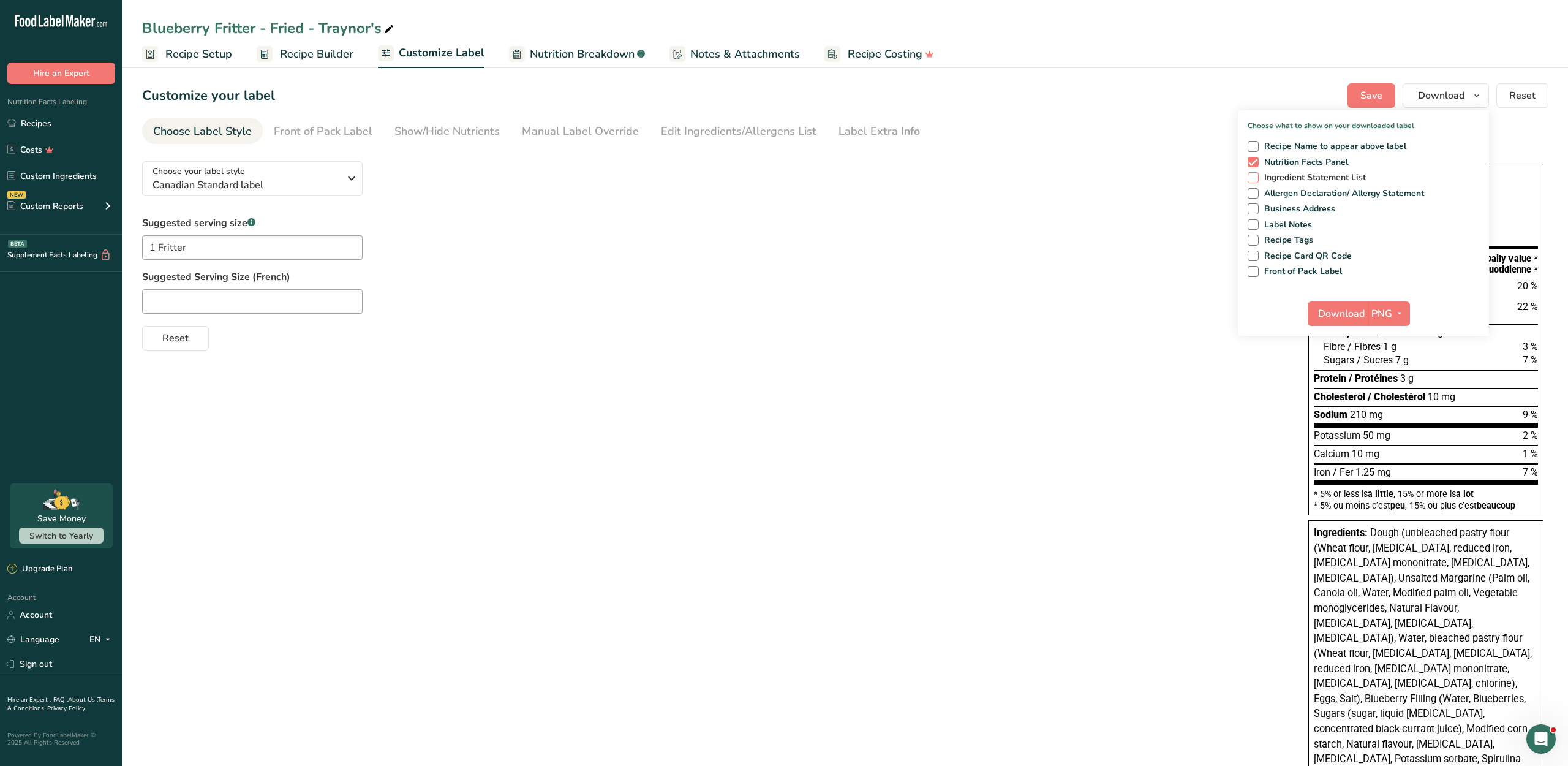
click at [1247, 183] on span at bounding box center [1253, 177] width 11 height 11
click at [1247, 181] on input "Ingredient Statement List" at bounding box center [1251, 177] width 8 height 8
checkbox input "true"
click at [1272, 199] on span "Allergen Declaration/ Allergy Statement" at bounding box center [1341, 193] width 166 height 11
click at [1256, 197] on input "Allergen Declaration/ Allergy Statement" at bounding box center [1251, 193] width 8 height 8
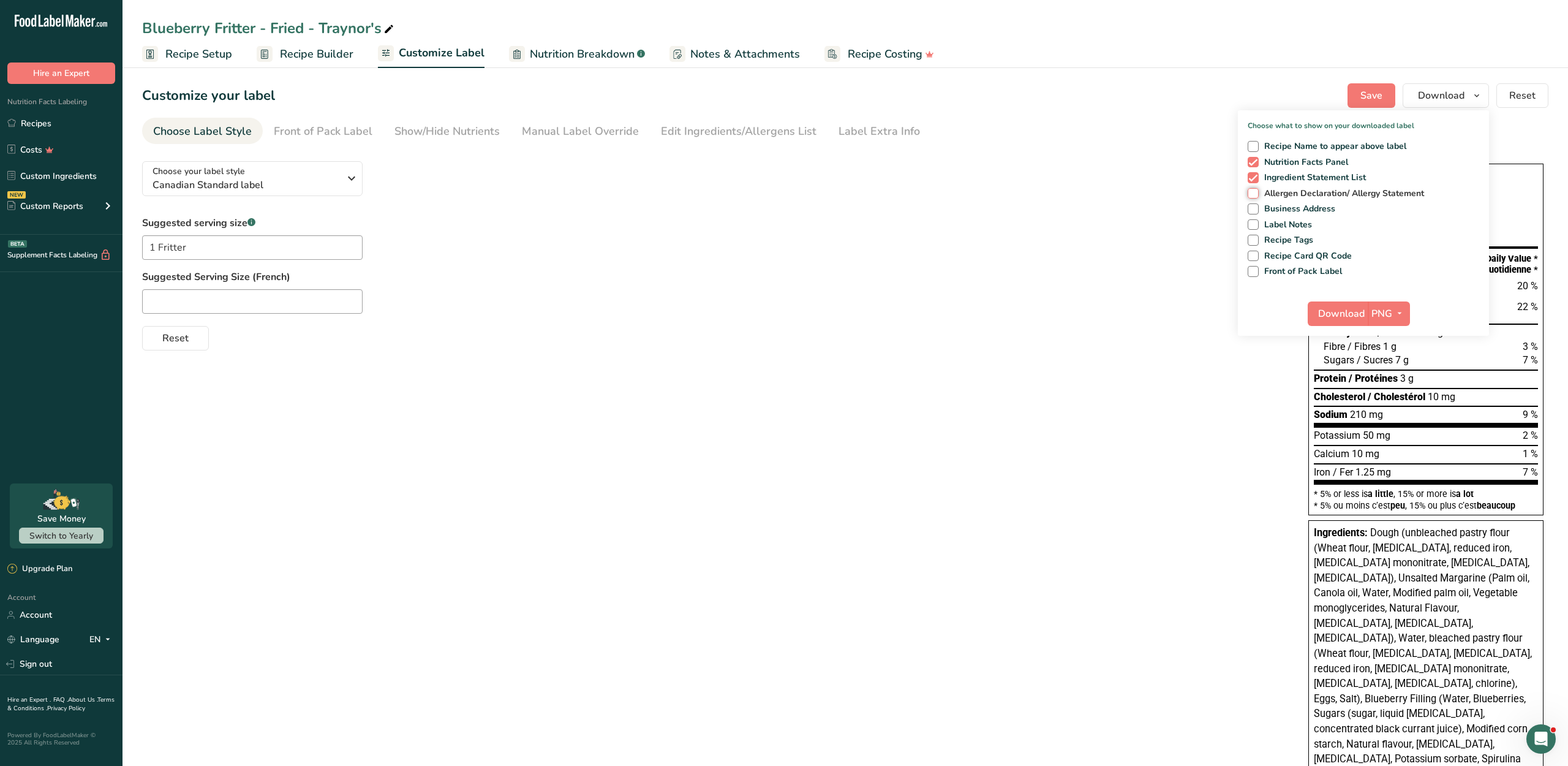
checkbox input "true"
click at [1268, 215] on span "Business Address" at bounding box center [1297, 208] width 77 height 11
click at [1256, 212] on input "Business Address" at bounding box center [1251, 208] width 8 height 8
checkbox input "true"
click at [1272, 231] on span "Label Notes" at bounding box center [1286, 225] width 54 height 11
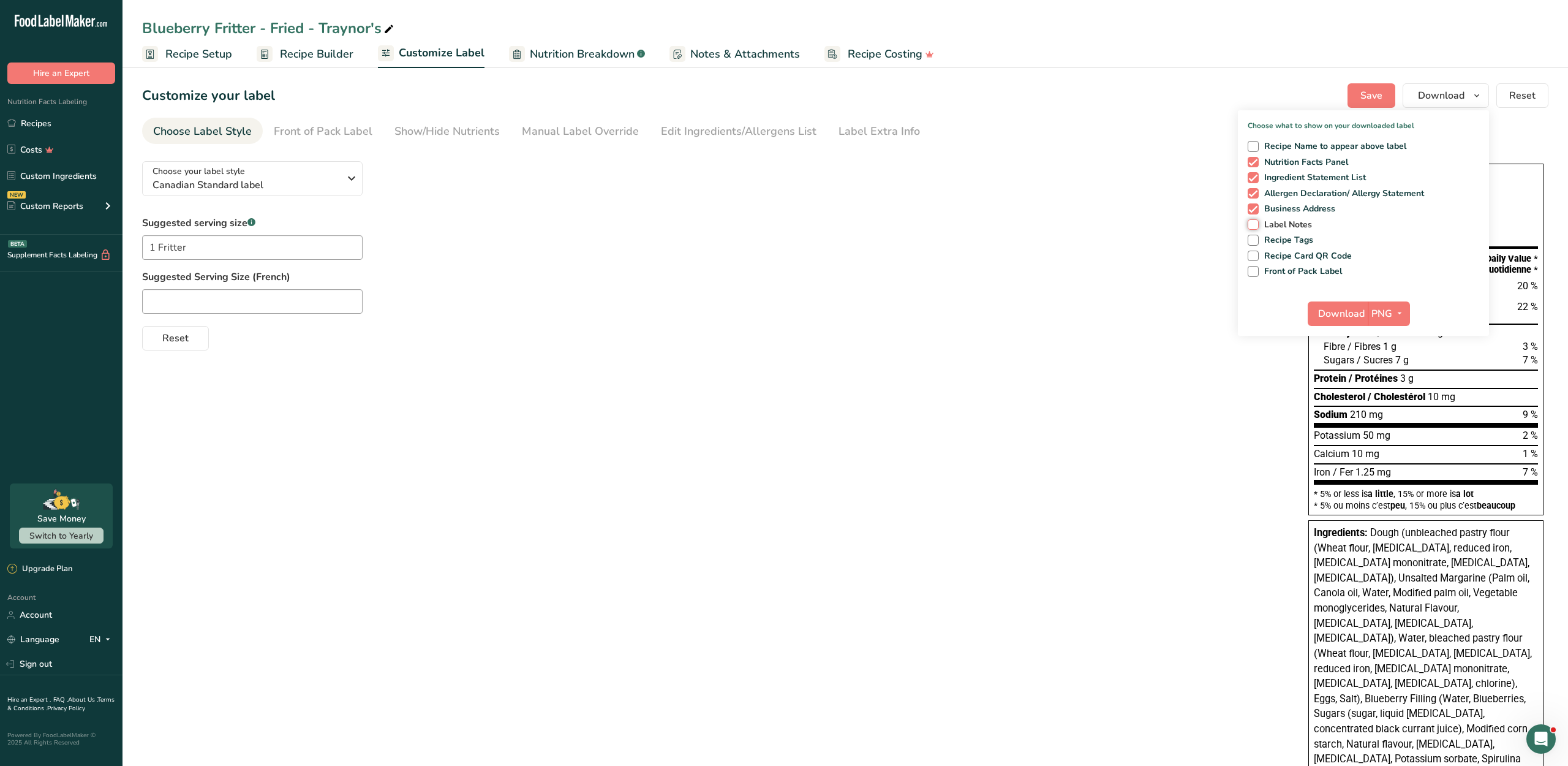
click at [1256, 228] on input "Label Notes" at bounding box center [1251, 225] width 8 height 8
checkbox input "true"
click at [1272, 326] on button "Download" at bounding box center [1337, 314] width 60 height 24
click at [1247, 152] on span at bounding box center [1253, 147] width 11 height 11
click at [1247, 150] on input "Recipe Name to appear above label" at bounding box center [1251, 146] width 8 height 8
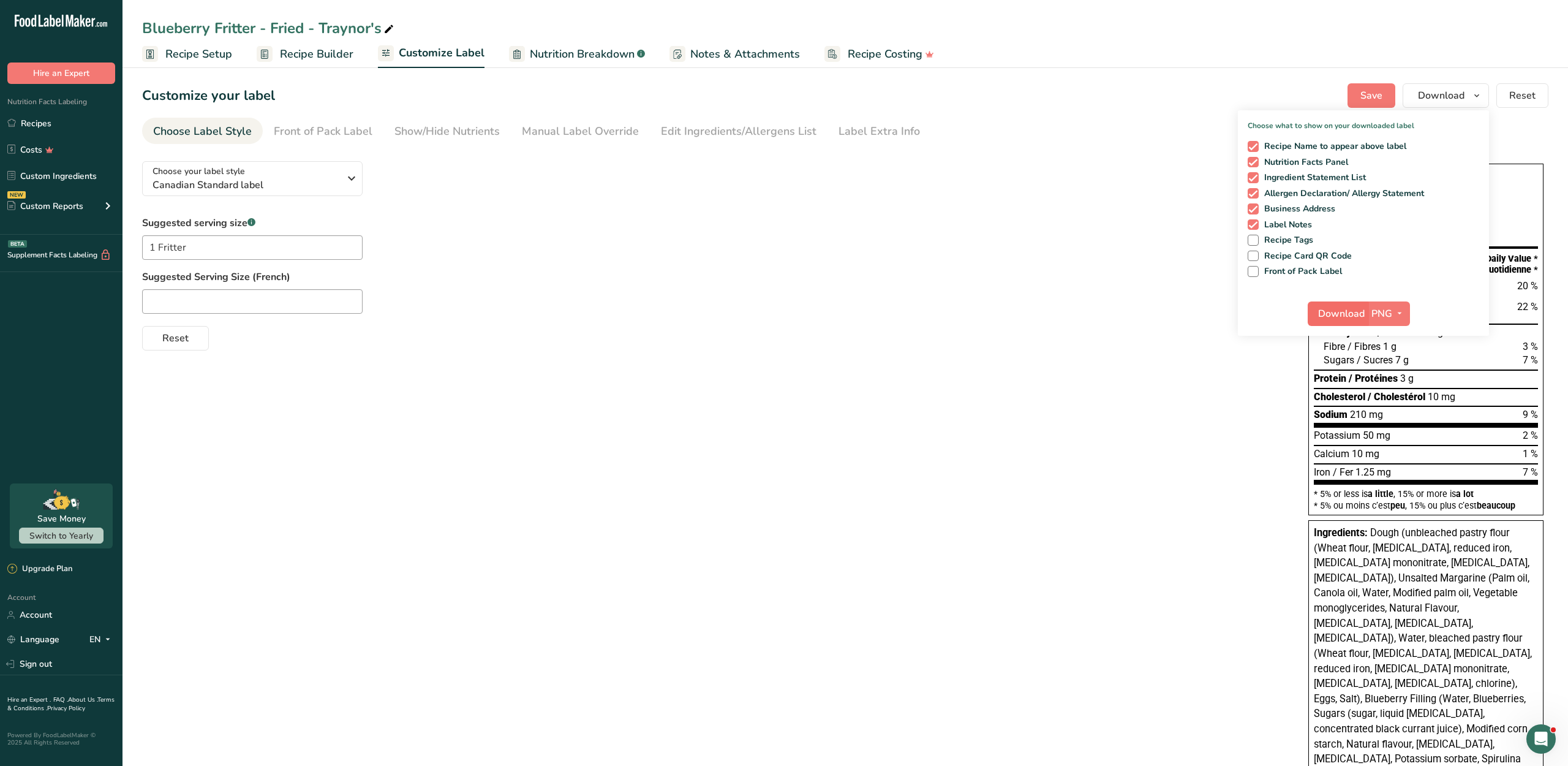
click at [1272, 321] on span "Download" at bounding box center [1341, 313] width 47 height 15
click at [1247, 152] on span at bounding box center [1253, 147] width 11 height 11
click at [1247, 150] on input "Recipe Name to appear above label" at bounding box center [1251, 146] width 8 height 8
checkbox input "false"
click at [39, 134] on link "Recipes" at bounding box center [61, 123] width 122 height 23
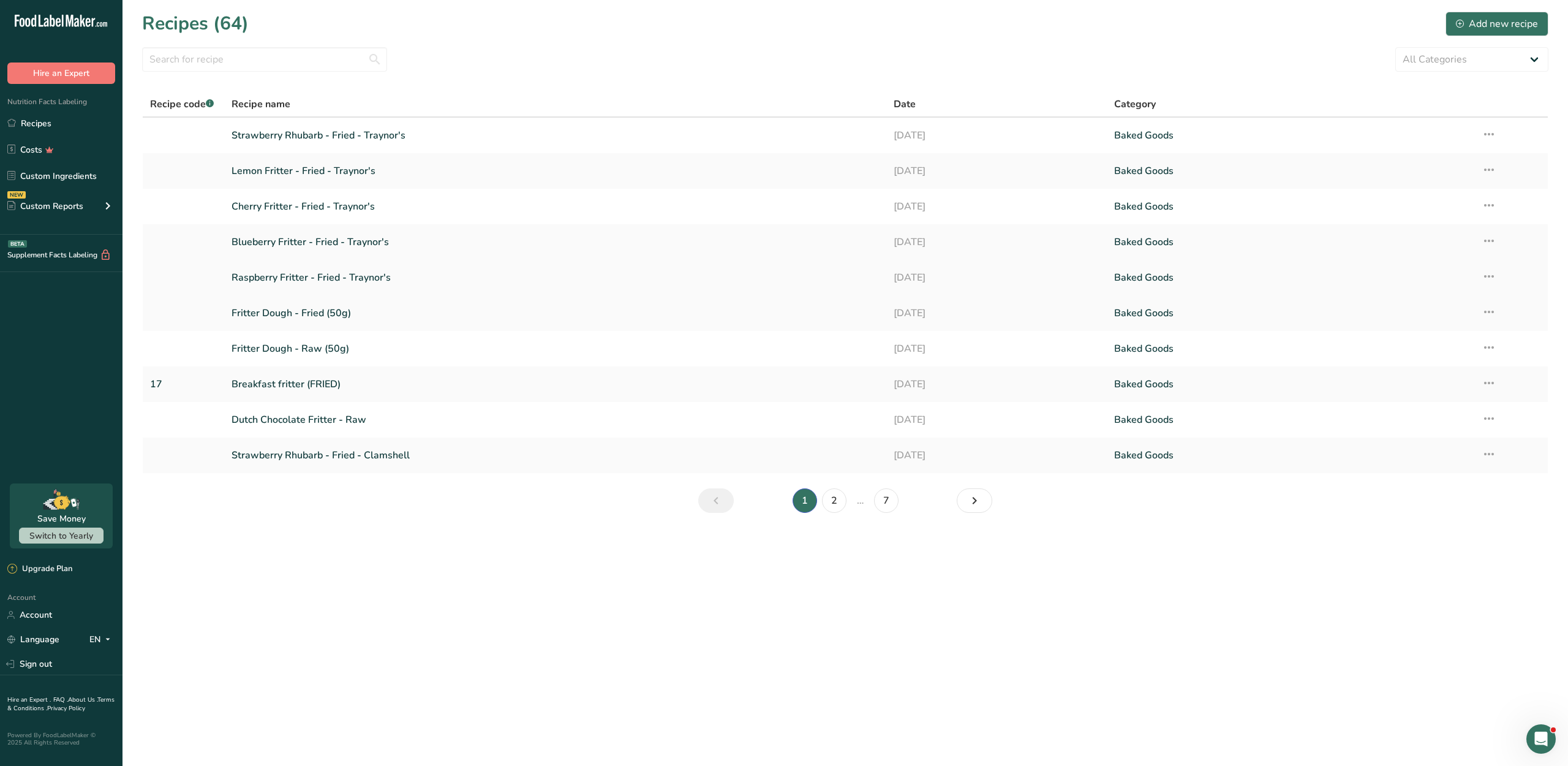
click at [283, 283] on link "Raspberry Fritter - Fried - Traynor's" at bounding box center [554, 278] width 647 height 26
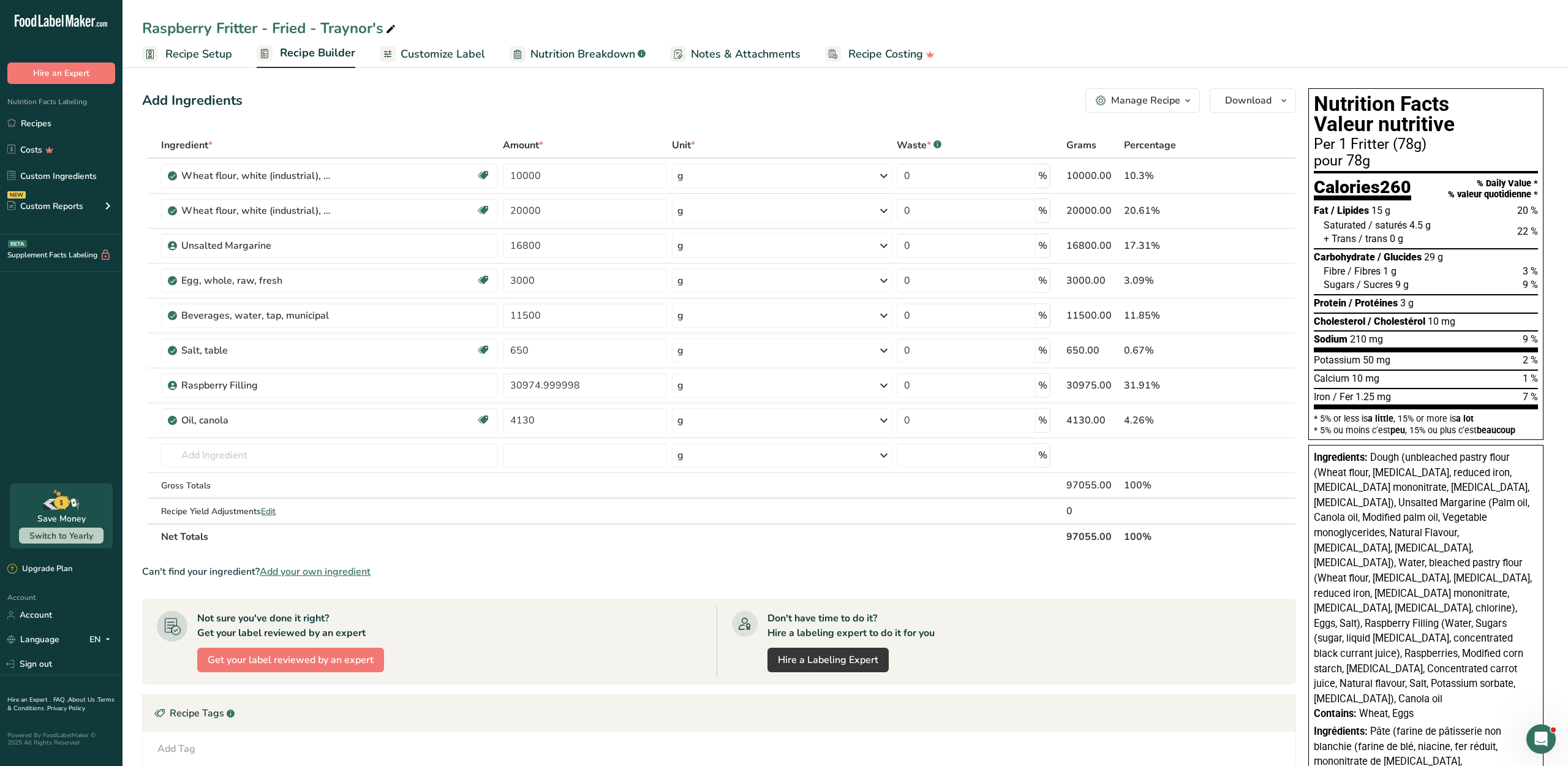
click at [431, 55] on span "Customize Label" at bounding box center [443, 54] width 85 height 17
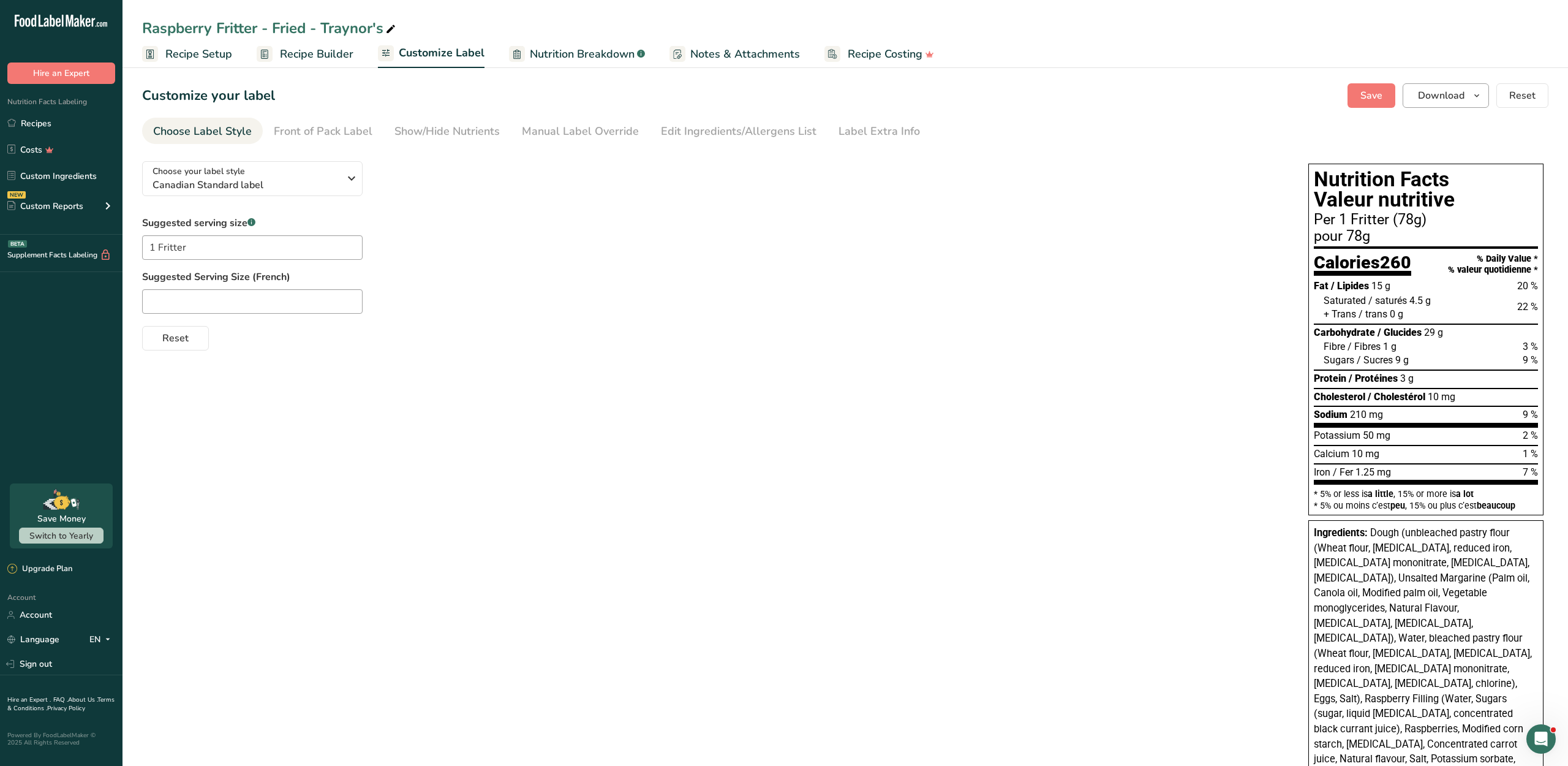
click at [1272, 103] on span "Download" at bounding box center [1441, 95] width 47 height 15
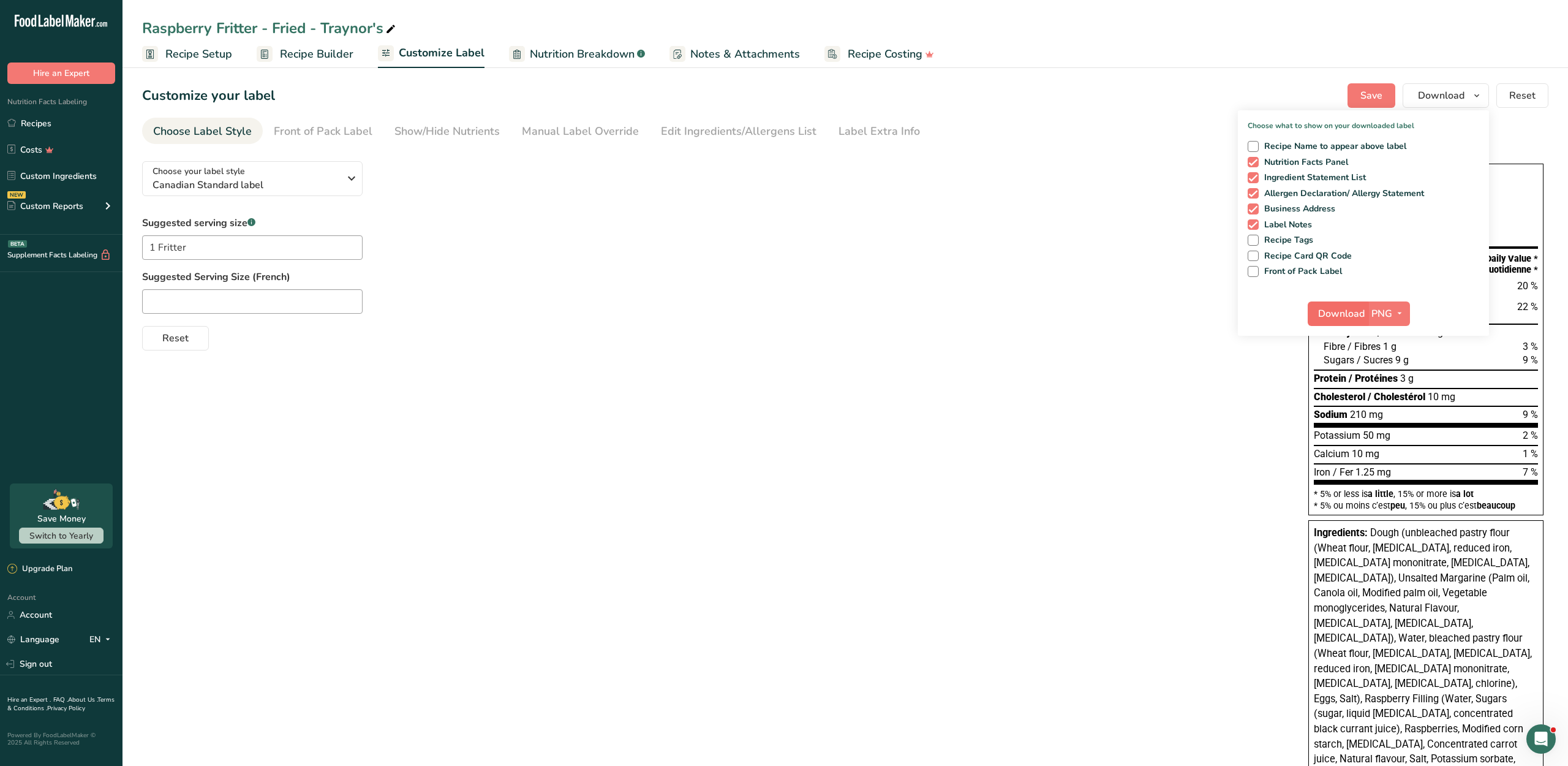
click at [1272, 321] on span "Download" at bounding box center [1341, 313] width 47 height 15
click at [1373, 38] on div "Raspberry Fritter - Fried - Traynor's" at bounding box center [844, 27] width 1445 height 22
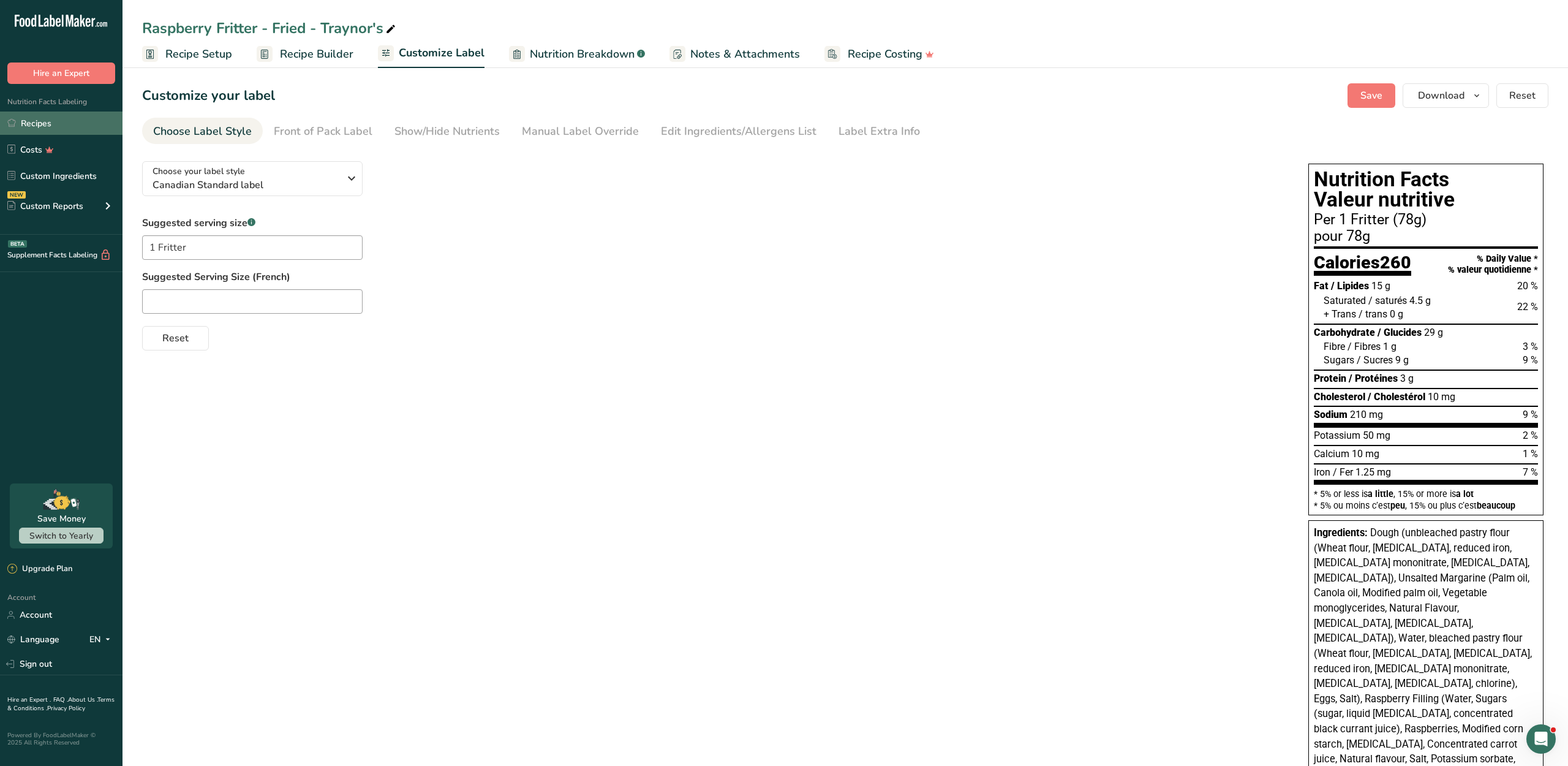
click at [56, 134] on link "Recipes" at bounding box center [61, 123] width 122 height 23
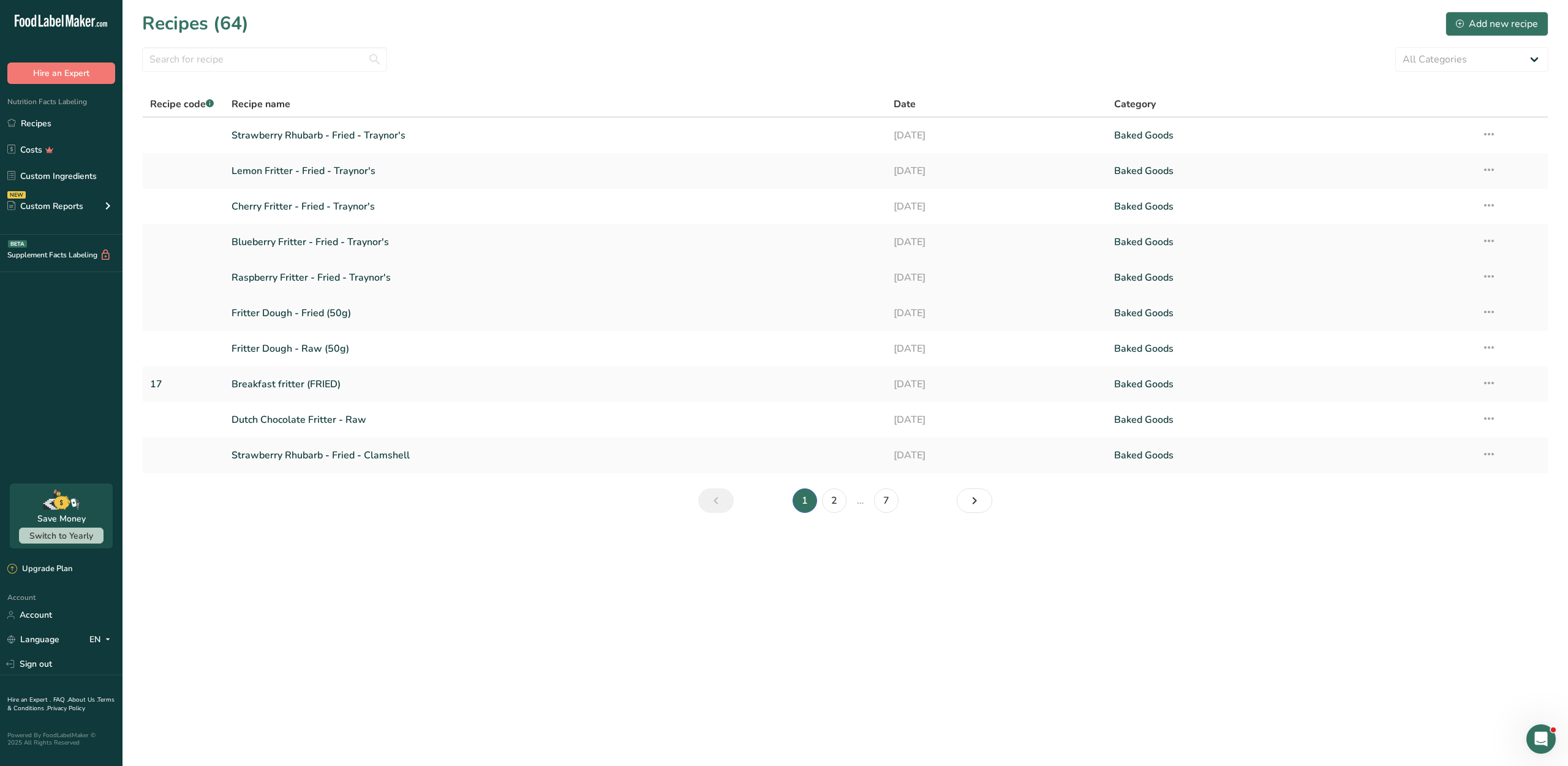
click at [304, 276] on td "Raspberry Fritter - Fried - Traynor's" at bounding box center [555, 277] width 661 height 36
click at [298, 290] on link "Raspberry Fritter - Fried - Traynor's" at bounding box center [554, 278] width 647 height 26
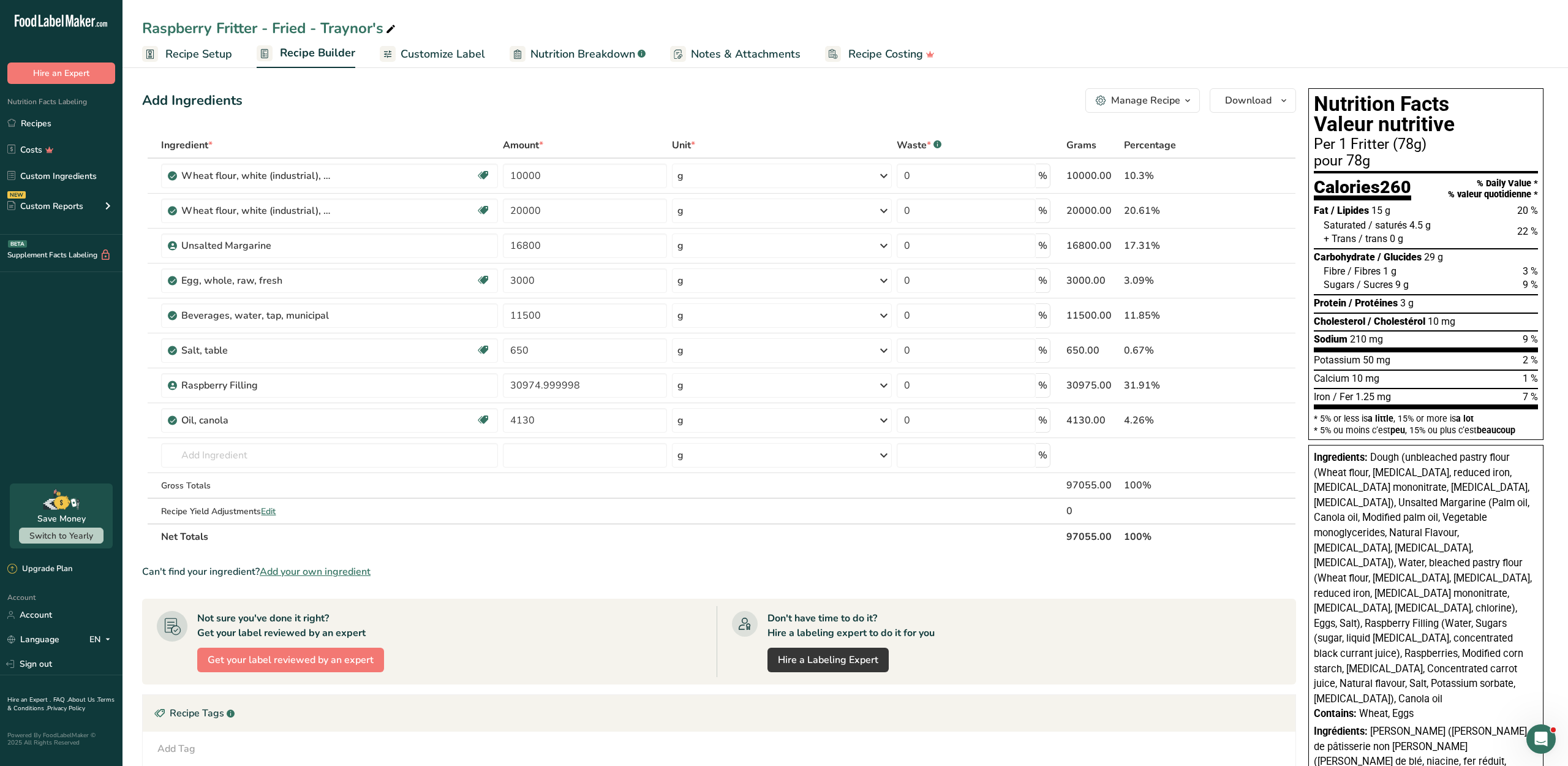
click at [446, 44] on link "Customize Label" at bounding box center [432, 54] width 105 height 27
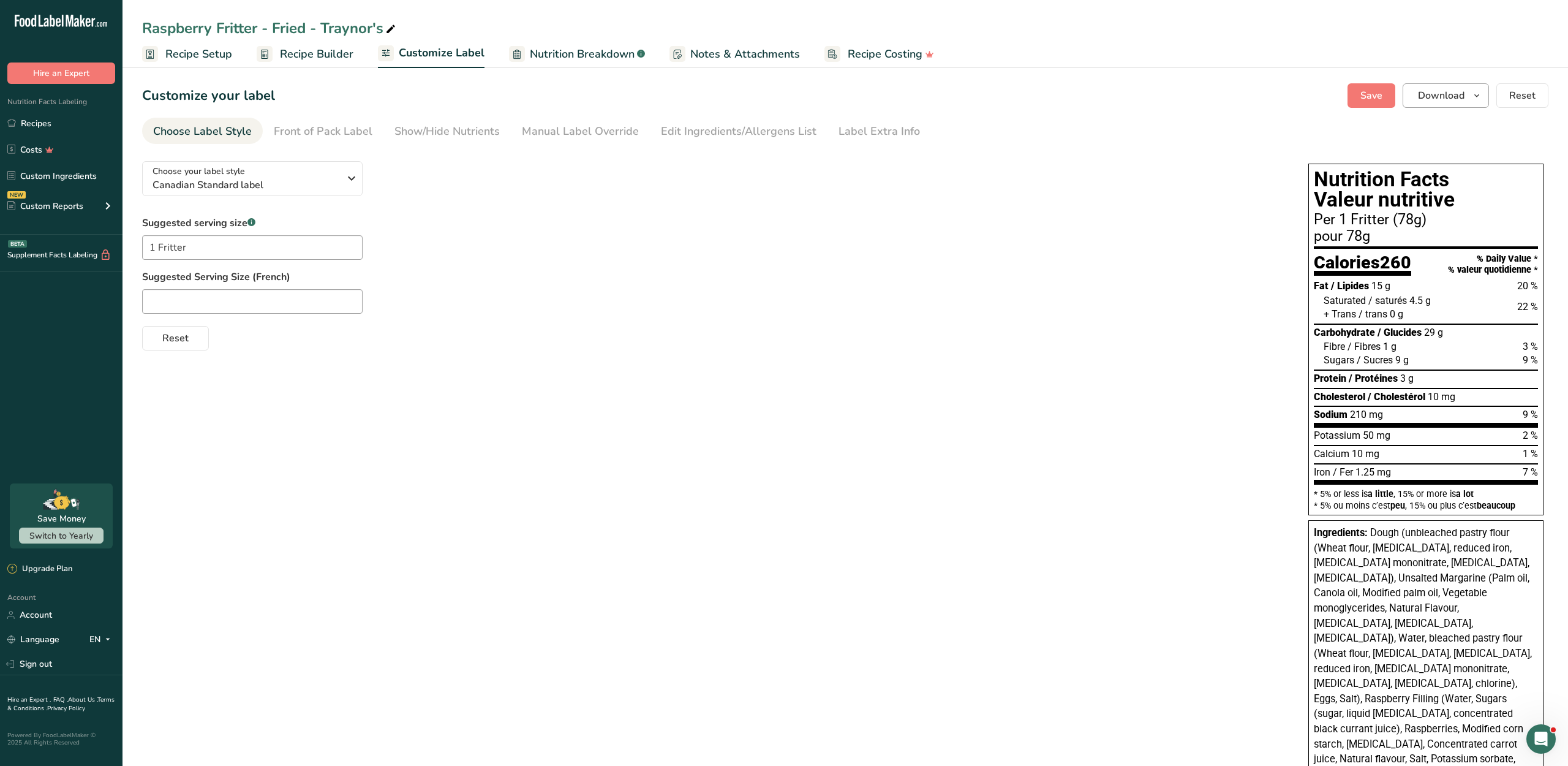
click at [1418, 103] on span "Download" at bounding box center [1441, 95] width 47 height 15
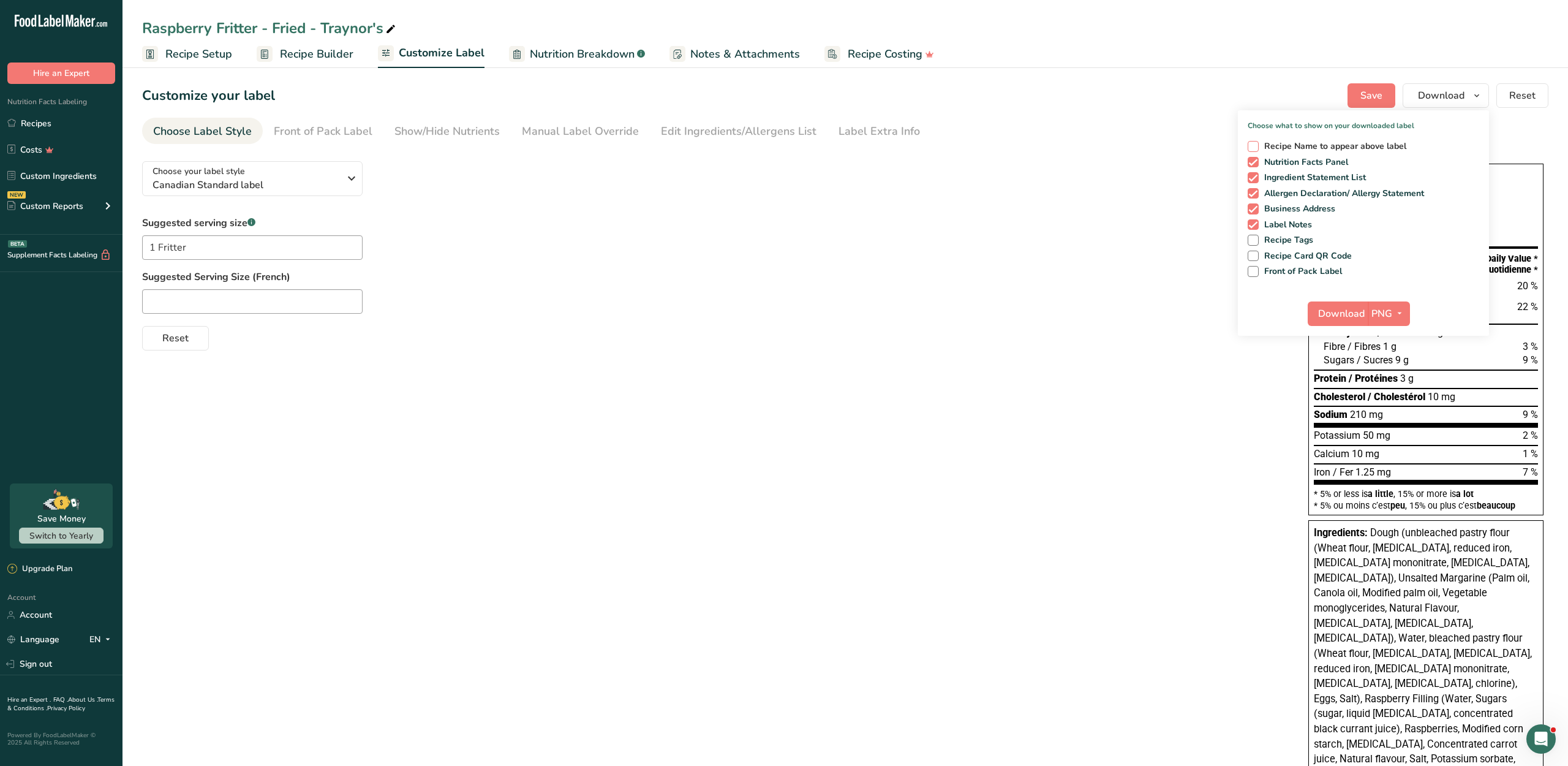
click at [1295, 152] on span "Recipe Name to appear above label" at bounding box center [1333, 147] width 148 height 11
click at [1256, 150] on input "Recipe Name to appear above label" at bounding box center [1251, 146] width 8 height 8
click at [1295, 152] on span "Recipe Name to appear above label" at bounding box center [1333, 147] width 148 height 11
click at [1256, 150] on input "Recipe Name to appear above label" at bounding box center [1251, 146] width 8 height 8
checkbox input "false"
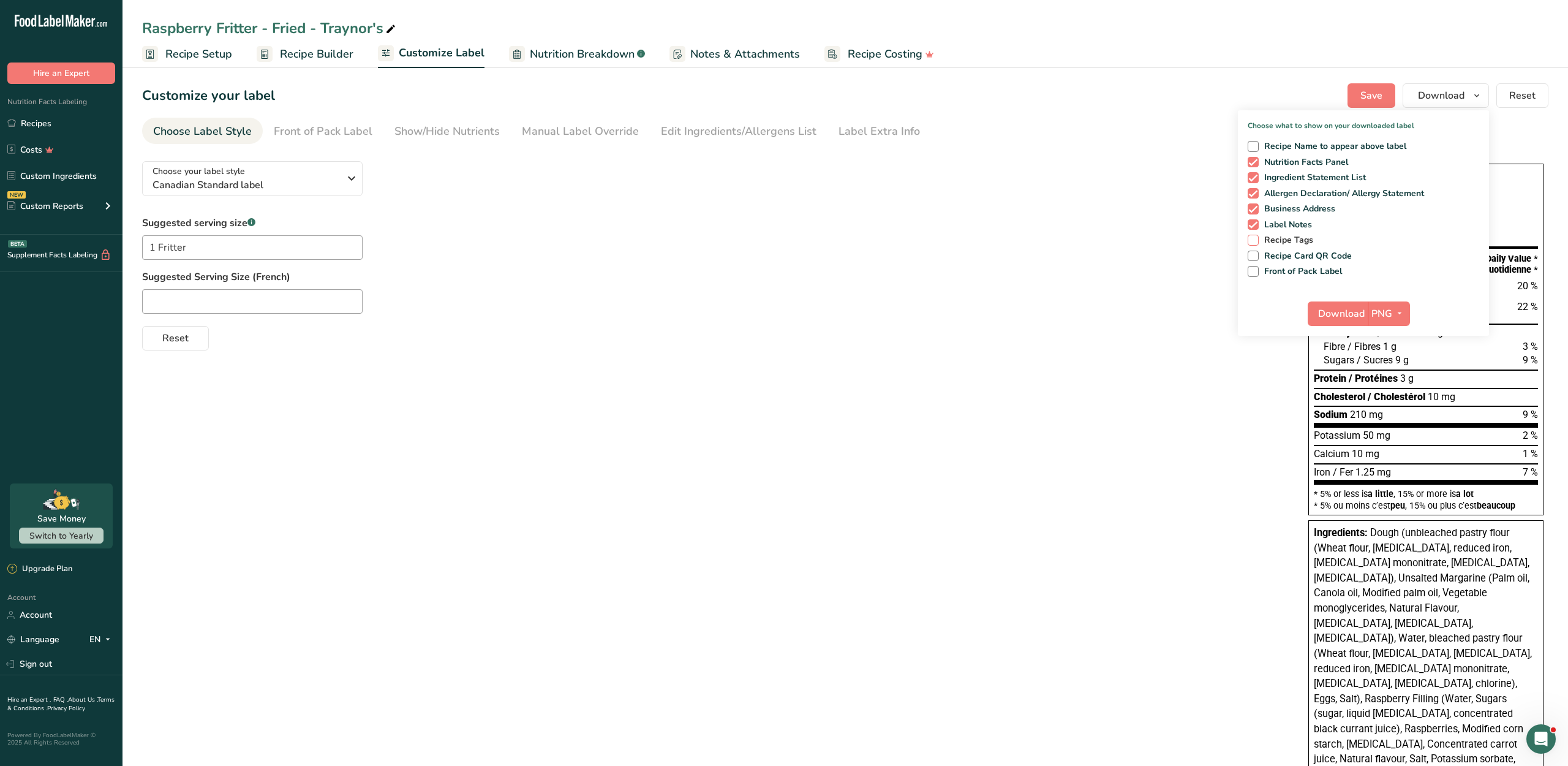
click at [1263, 246] on span "Recipe Tags" at bounding box center [1286, 240] width 55 height 11
click at [1256, 244] on input "Recipe Tags" at bounding box center [1251, 240] width 8 height 8
click at [1263, 246] on span "Recipe Tags" at bounding box center [1286, 240] width 55 height 11
click at [1256, 244] on input "Recipe Tags" at bounding box center [1251, 240] width 8 height 8
checkbox input "false"
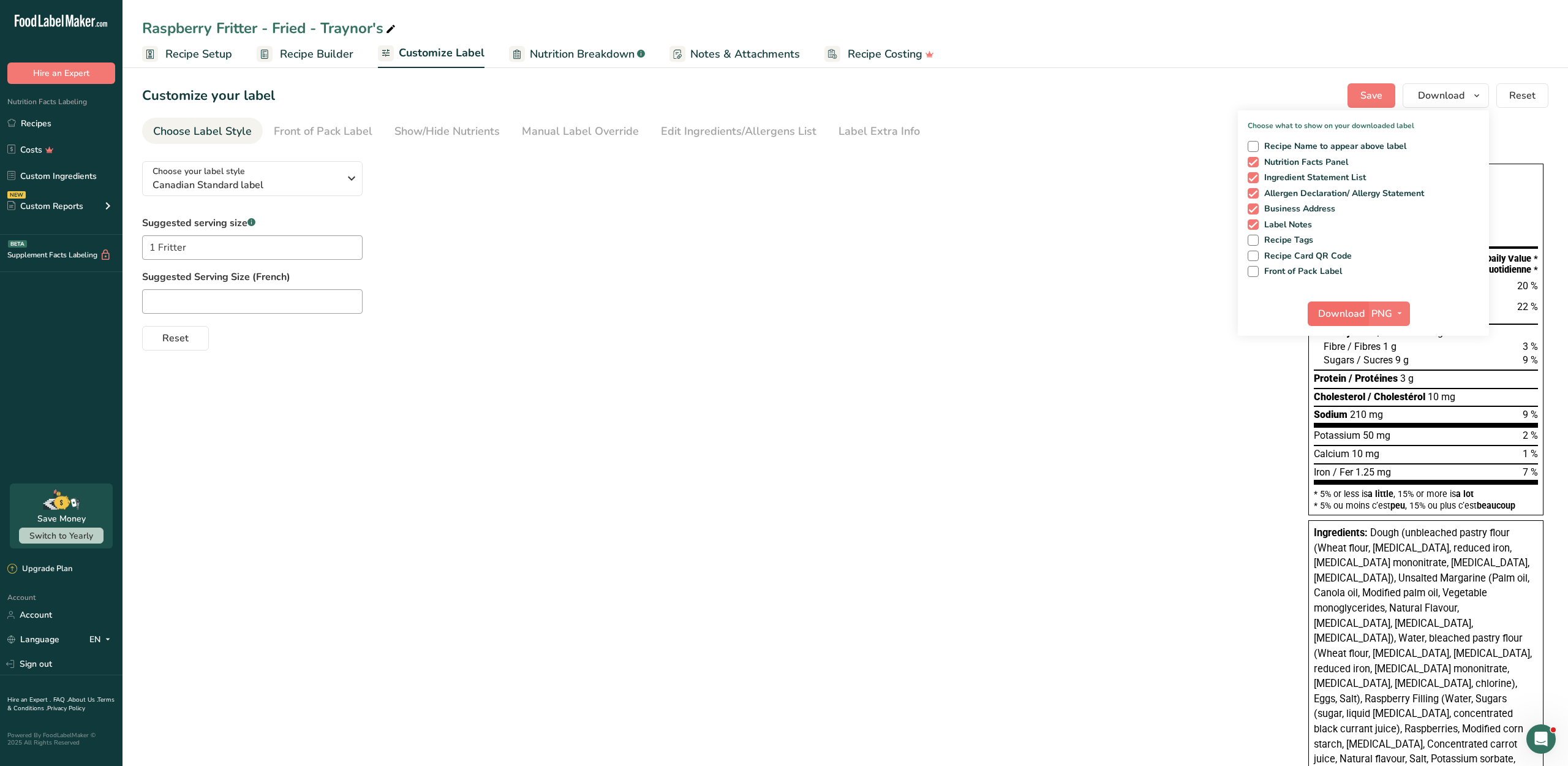
click at [1330, 321] on span "Download" at bounding box center [1341, 313] width 47 height 15
click at [79, 134] on link "Recipes" at bounding box center [61, 123] width 122 height 23
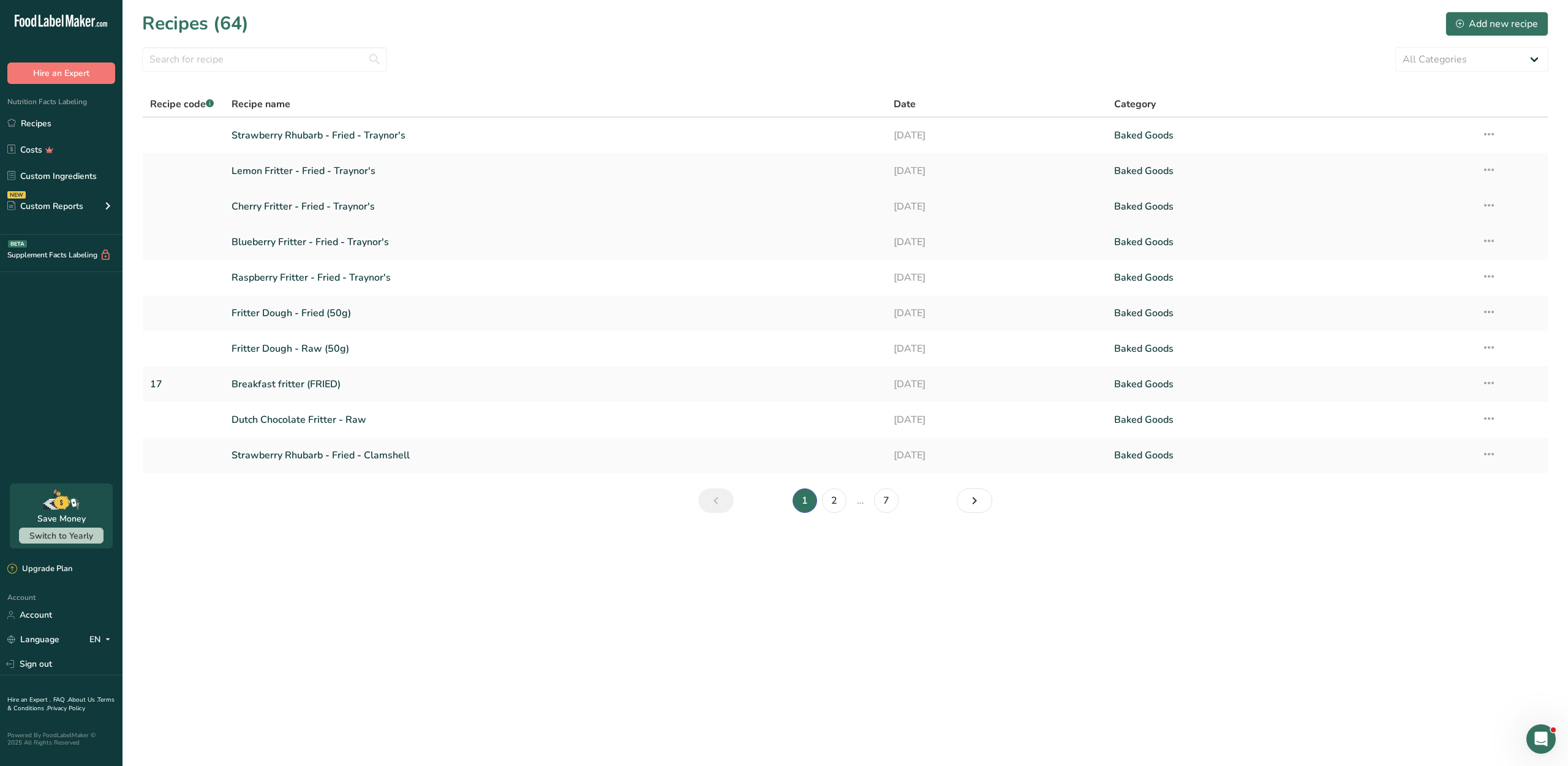
click at [294, 219] on link "Cherry Fritter - Fried - Traynor's" at bounding box center [554, 206] width 647 height 26
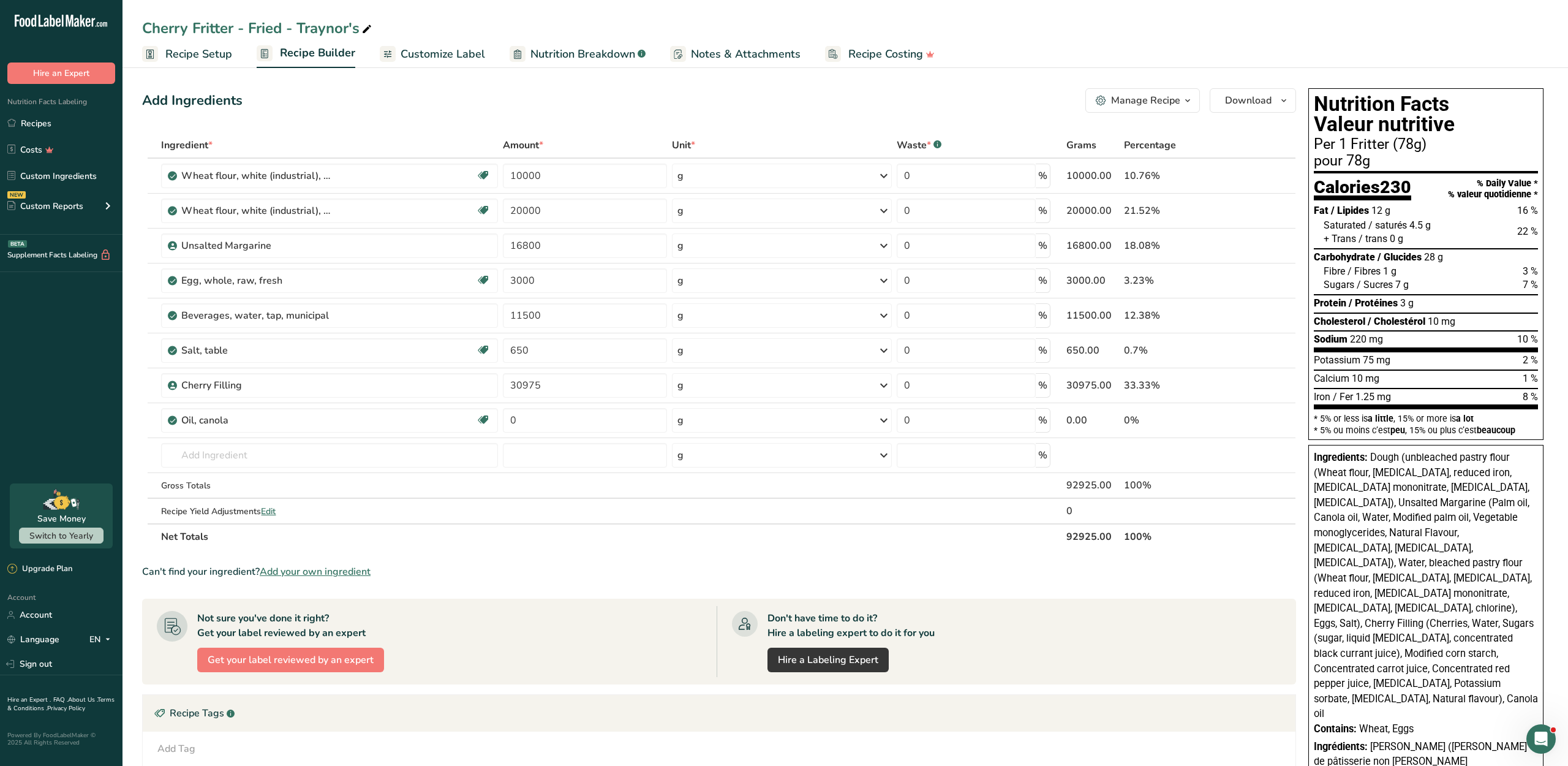
click at [454, 53] on span "Customize Label" at bounding box center [443, 54] width 85 height 17
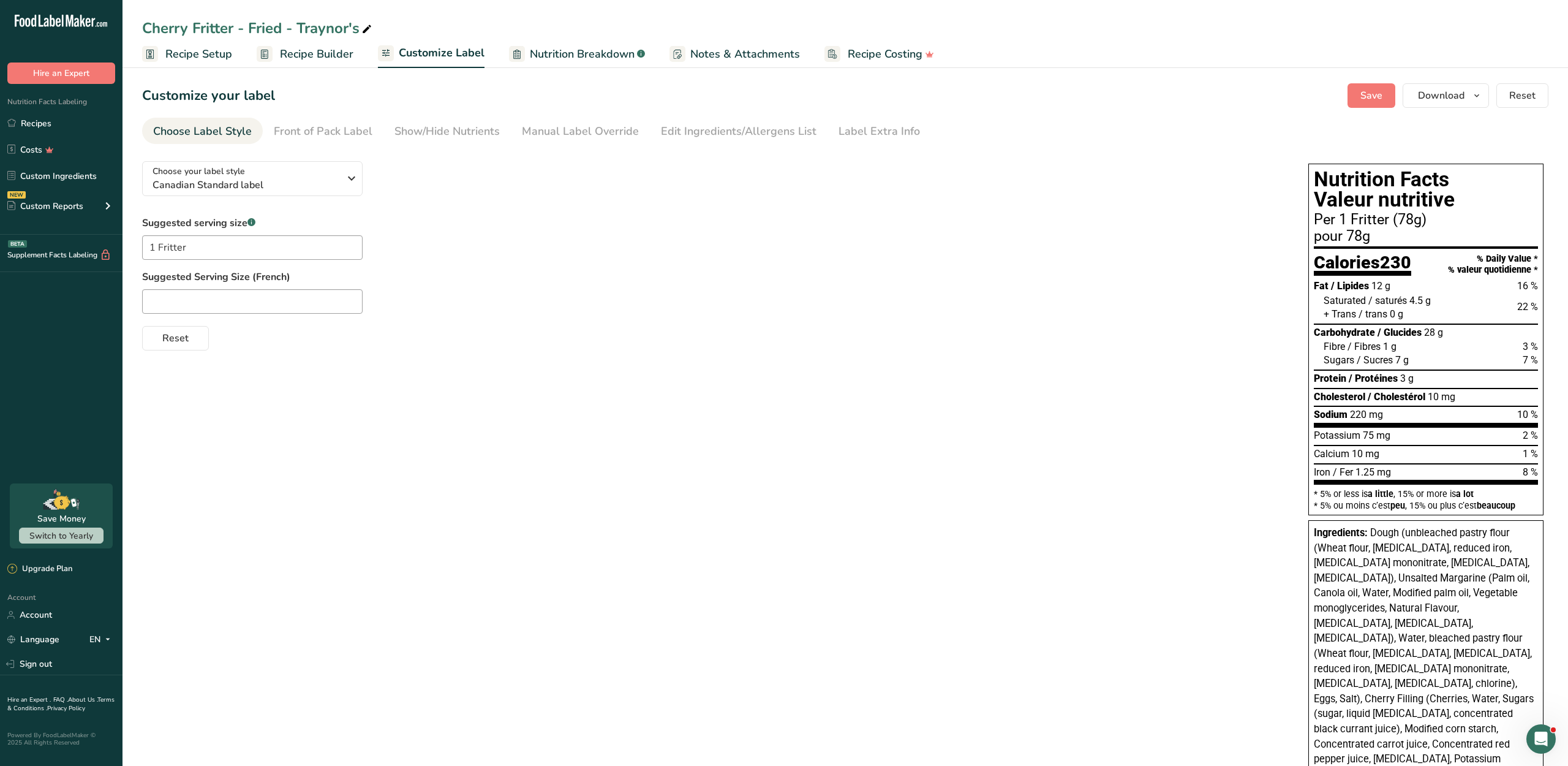
click at [1384, 383] on span "/ Protéines" at bounding box center [1373, 378] width 49 height 11
click at [1418, 103] on span "Download" at bounding box center [1441, 95] width 47 height 15
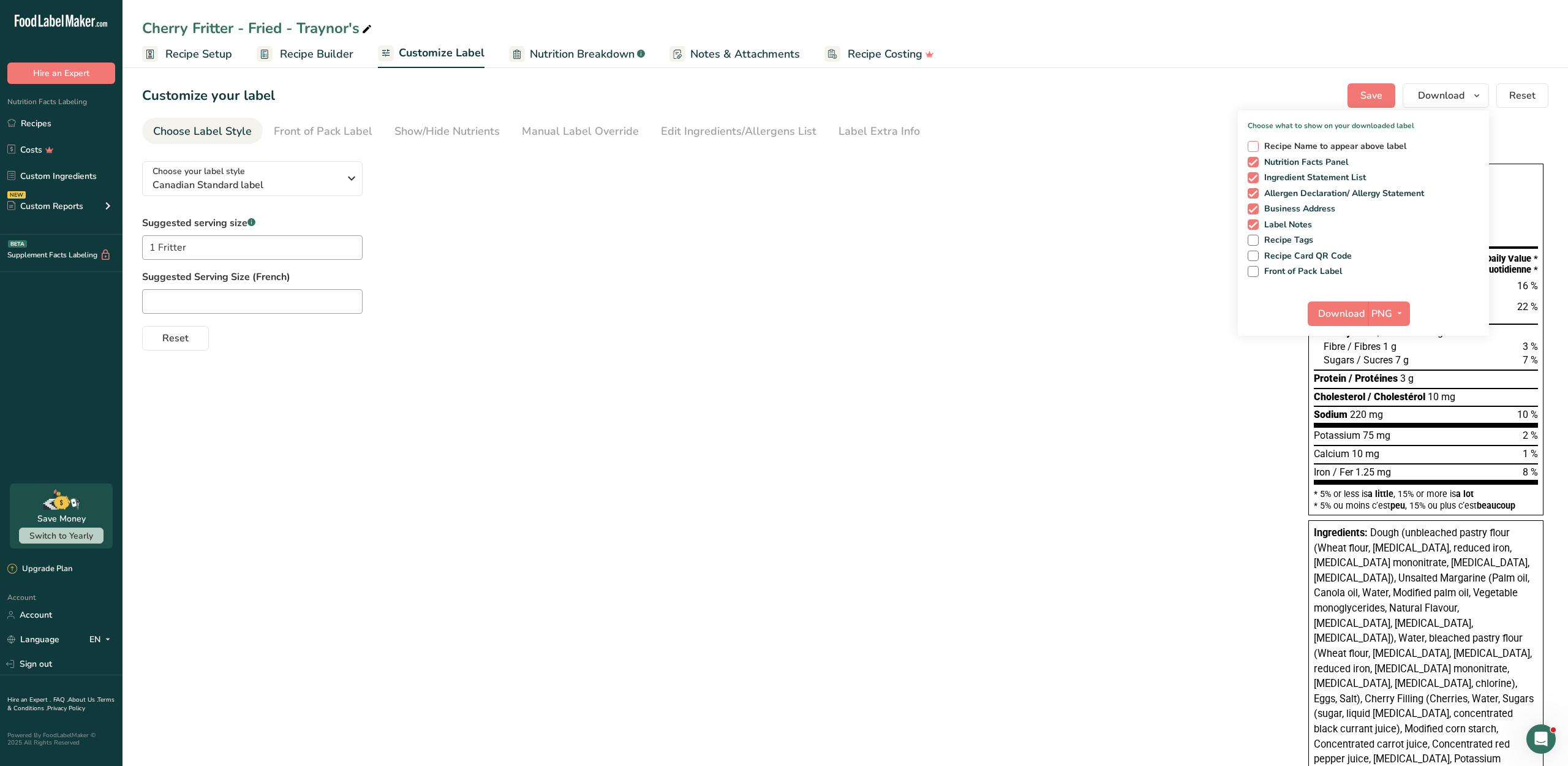
click at [1268, 152] on span "Recipe Name to appear above label" at bounding box center [1333, 147] width 148 height 11
click at [1256, 150] on input "Recipe Name to appear above label" at bounding box center [1251, 146] width 8 height 8
click at [1268, 152] on span "Recipe Name to appear above label" at bounding box center [1333, 147] width 148 height 11
click at [1256, 150] on input "Recipe Name to appear above label" at bounding box center [1251, 146] width 8 height 8
checkbox input "false"
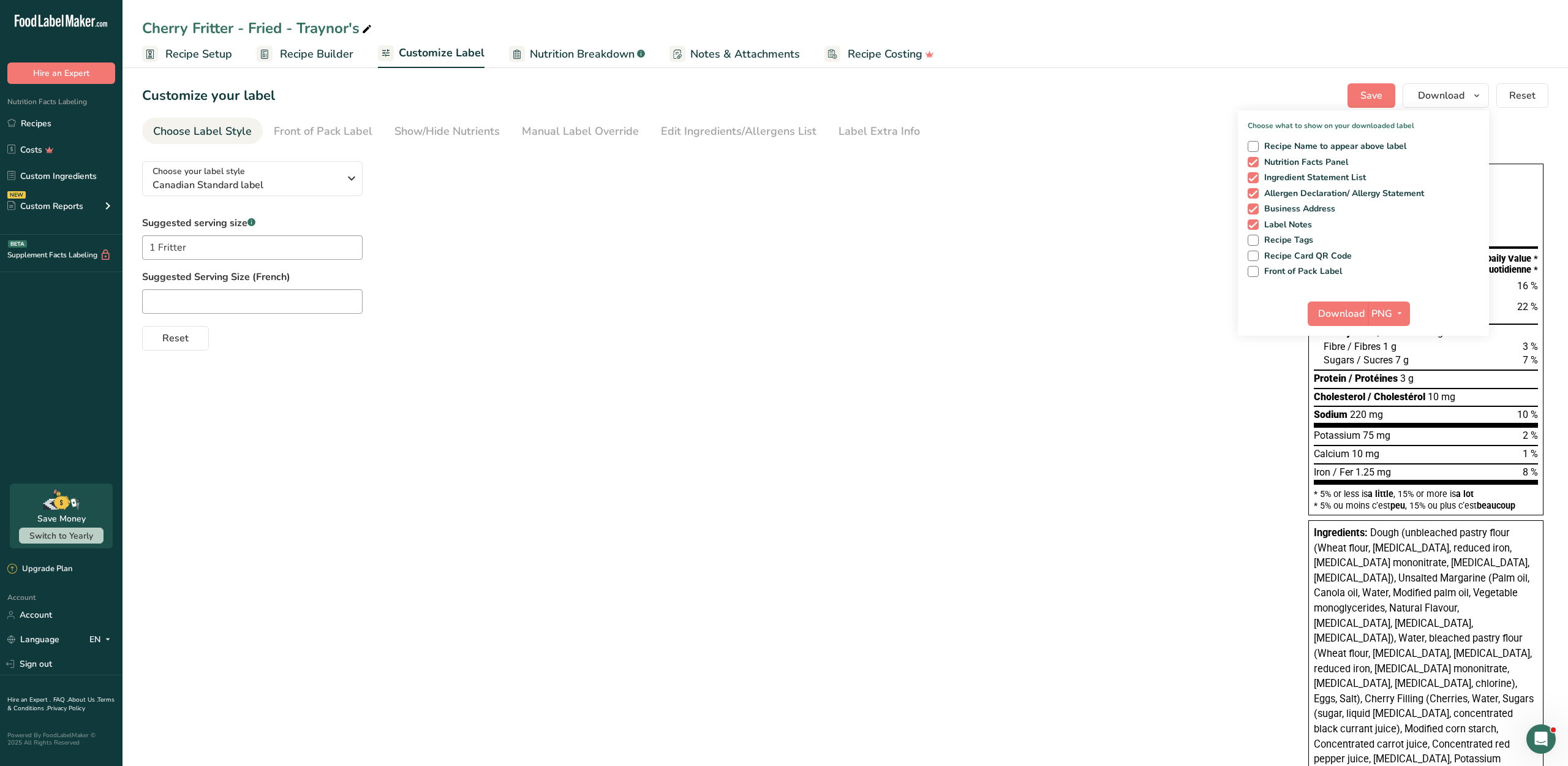
click at [1181, 202] on div "Choose your label style Canadian Standard label USA (FDA) Standard FDA label Ta…" at bounding box center [712, 250] width 1141 height 199
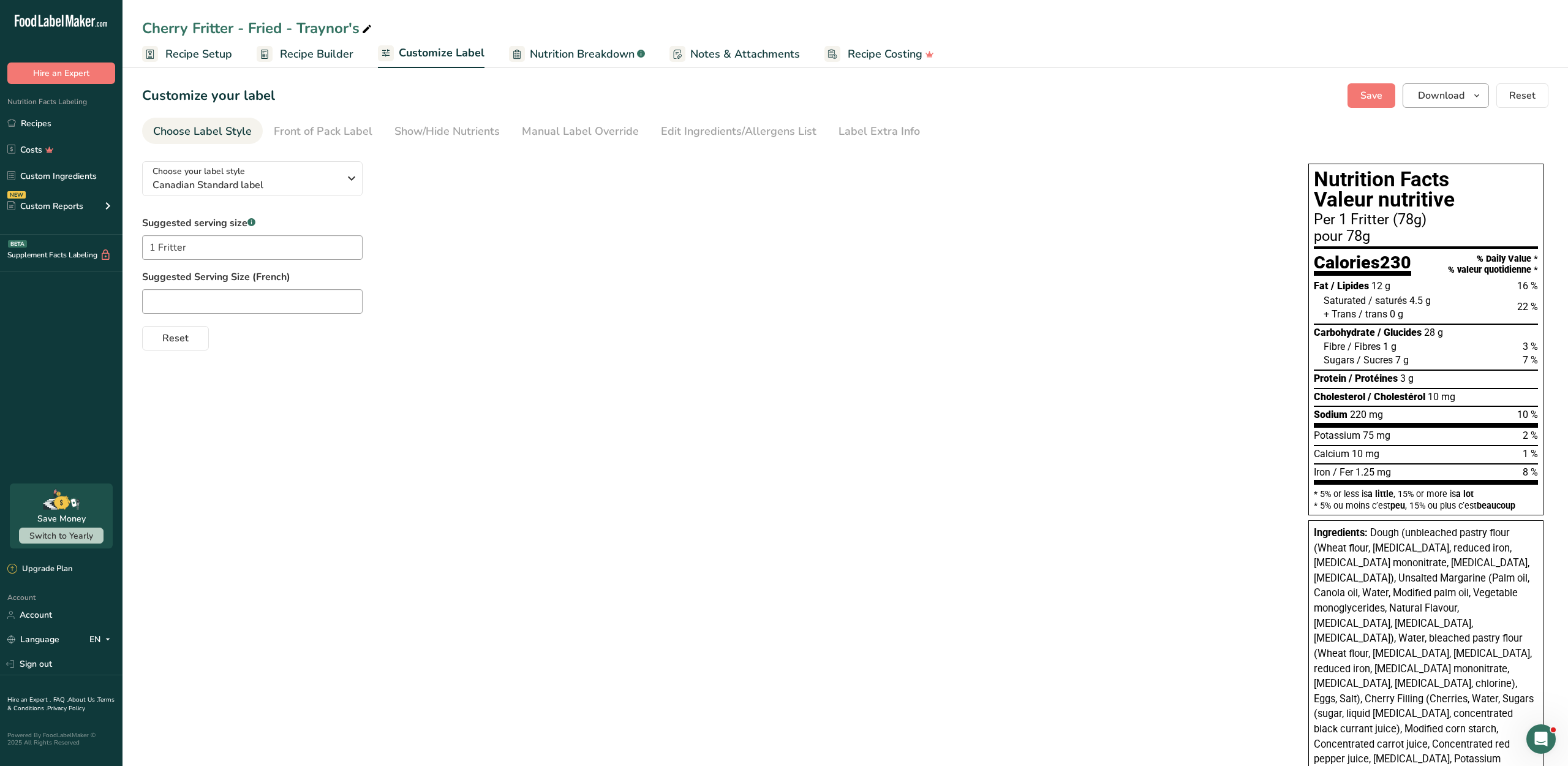
click at [1421, 103] on span "Download" at bounding box center [1441, 95] width 47 height 15
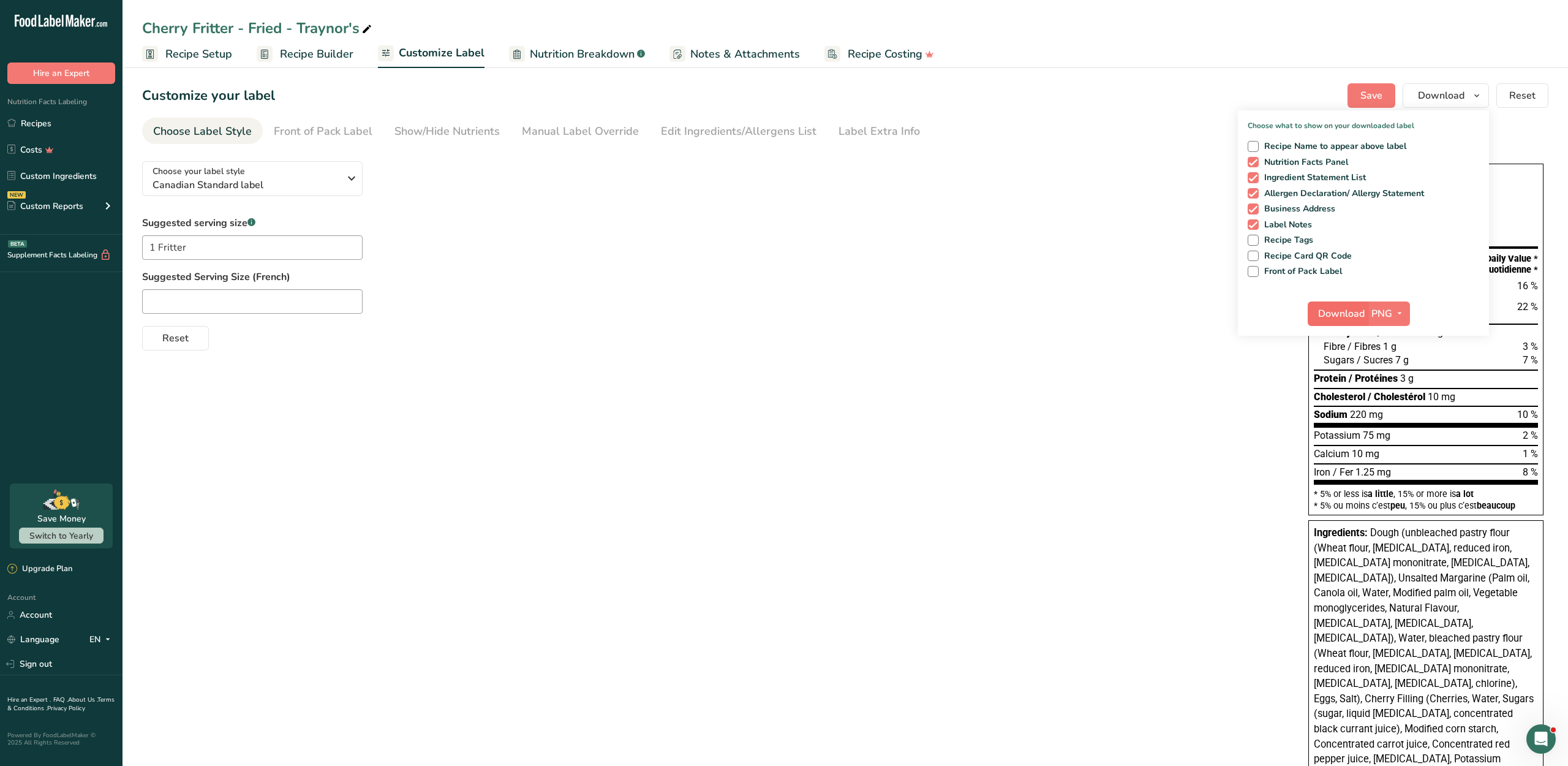
click at [1348, 321] on span "Download" at bounding box center [1341, 313] width 47 height 15
click at [47, 134] on link "Recipes" at bounding box center [61, 123] width 122 height 23
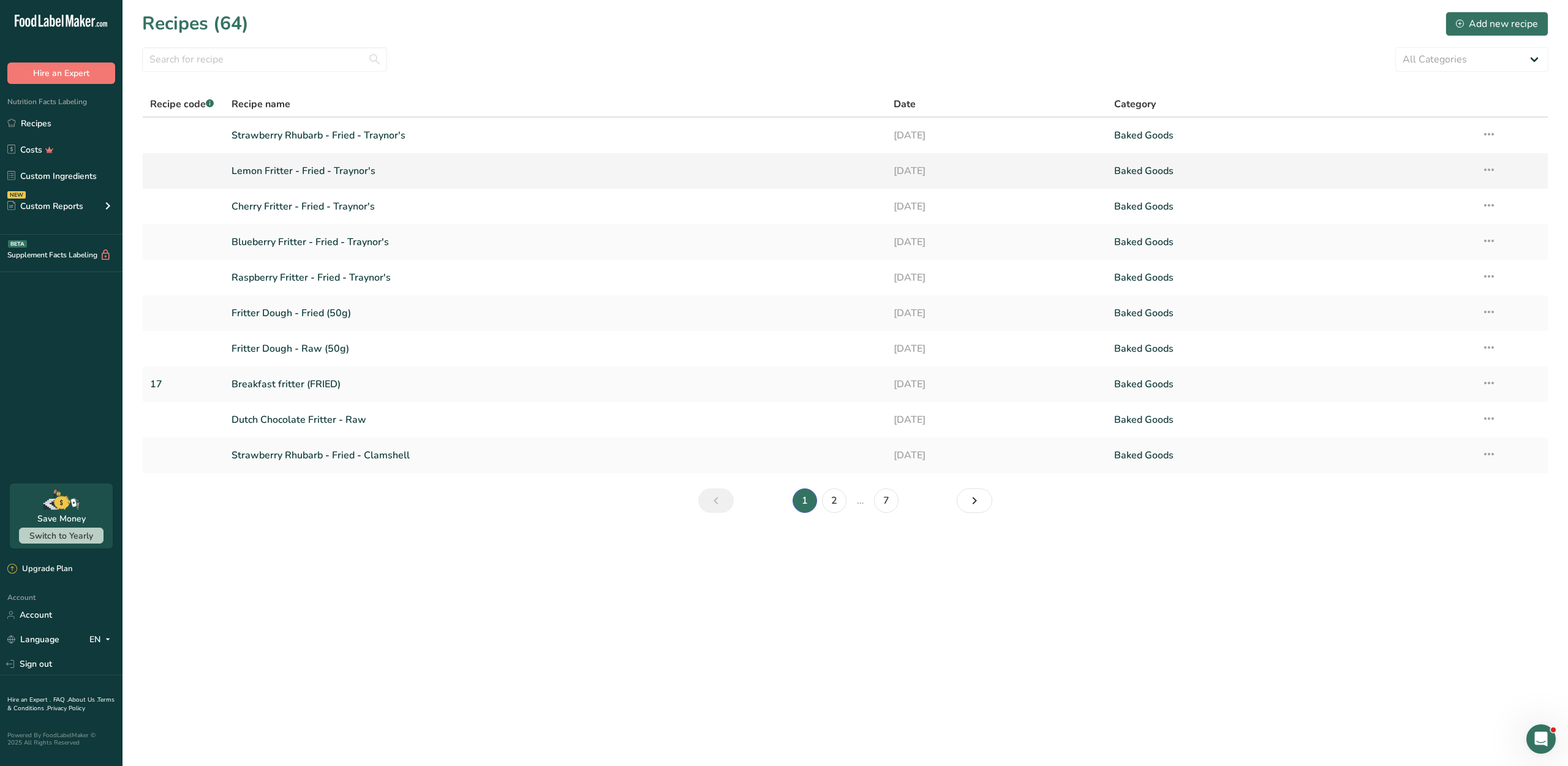
click at [315, 173] on link "Lemon Fritter - Fried - Traynor's" at bounding box center [554, 171] width 647 height 26
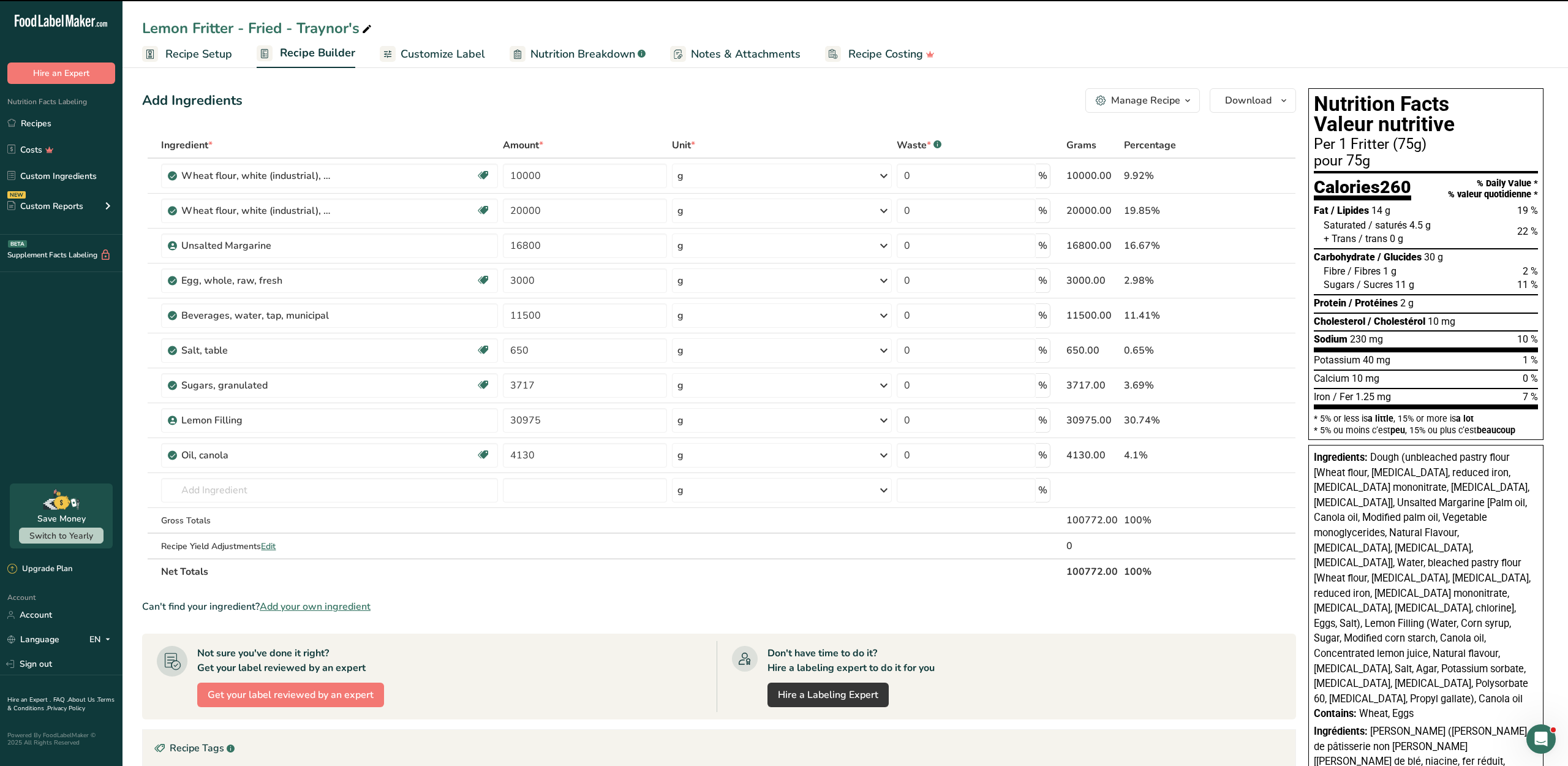
click at [432, 63] on link "Customize Label" at bounding box center [432, 54] width 105 height 27
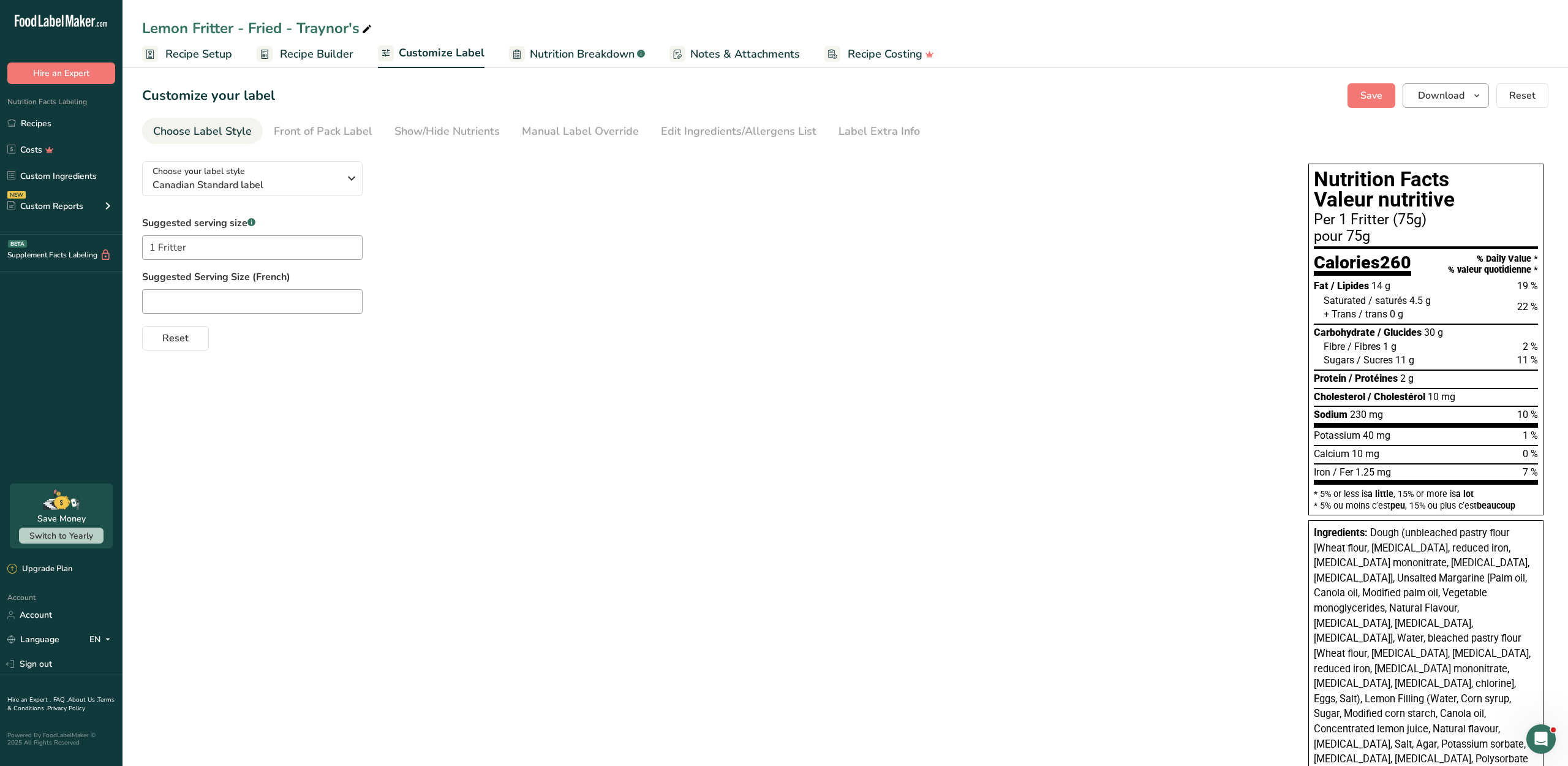
click at [1431, 102] on span "Download" at bounding box center [1441, 95] width 47 height 15
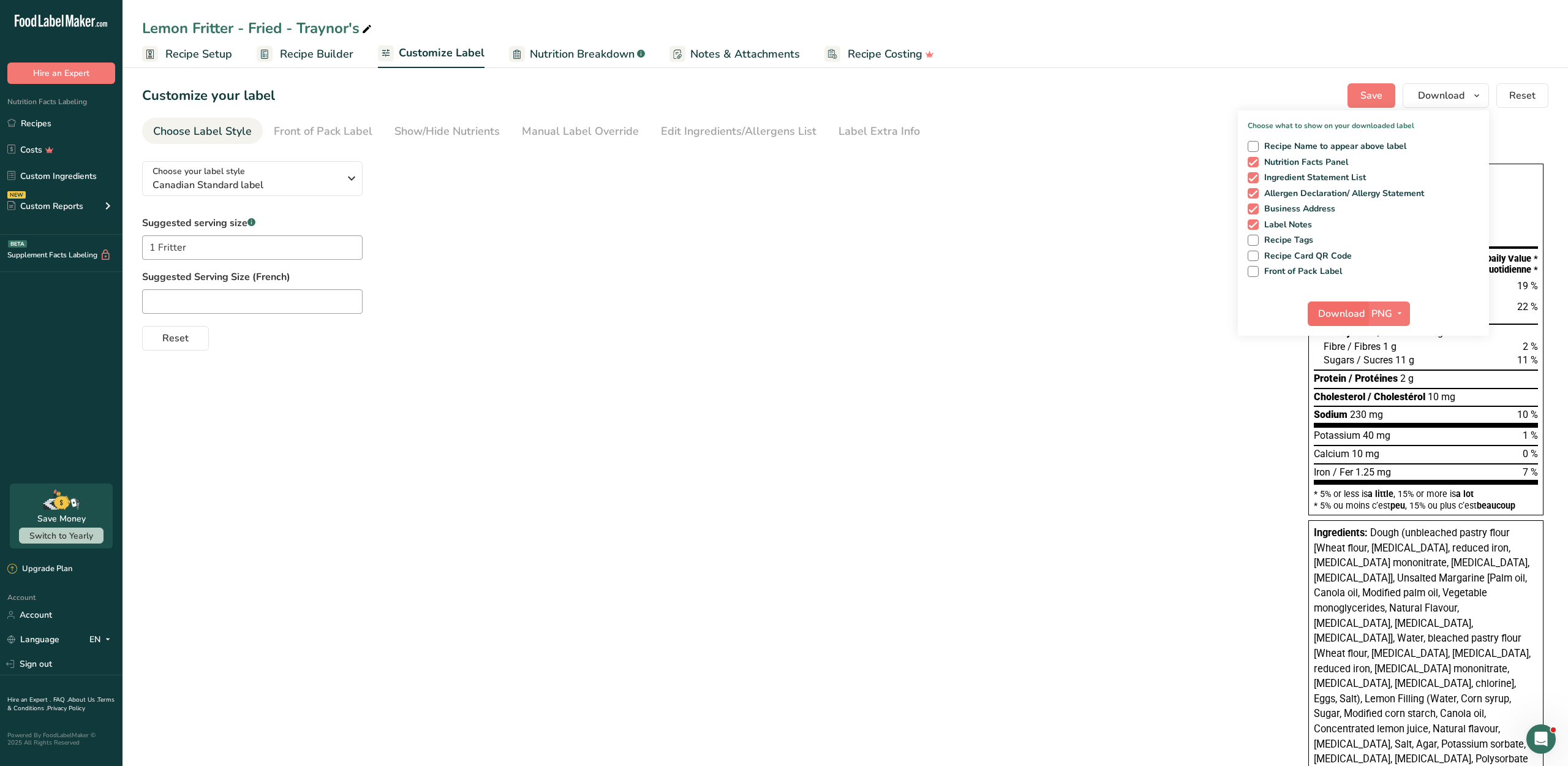
click at [1341, 321] on span "Download" at bounding box center [1341, 313] width 47 height 15
